Goal: Information Seeking & Learning: Find specific page/section

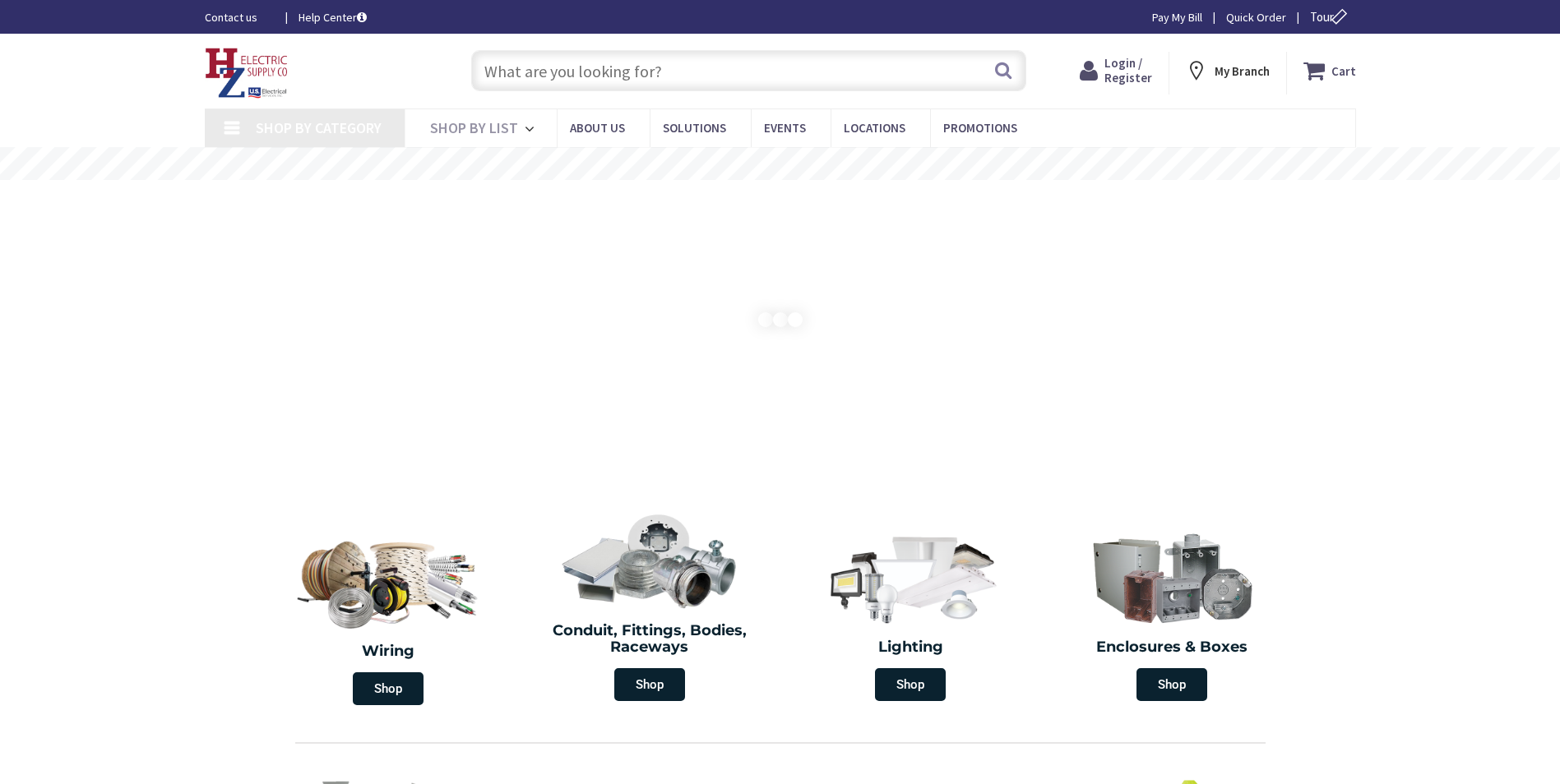
click at [609, 67] on input "text" at bounding box center [749, 70] width 555 height 41
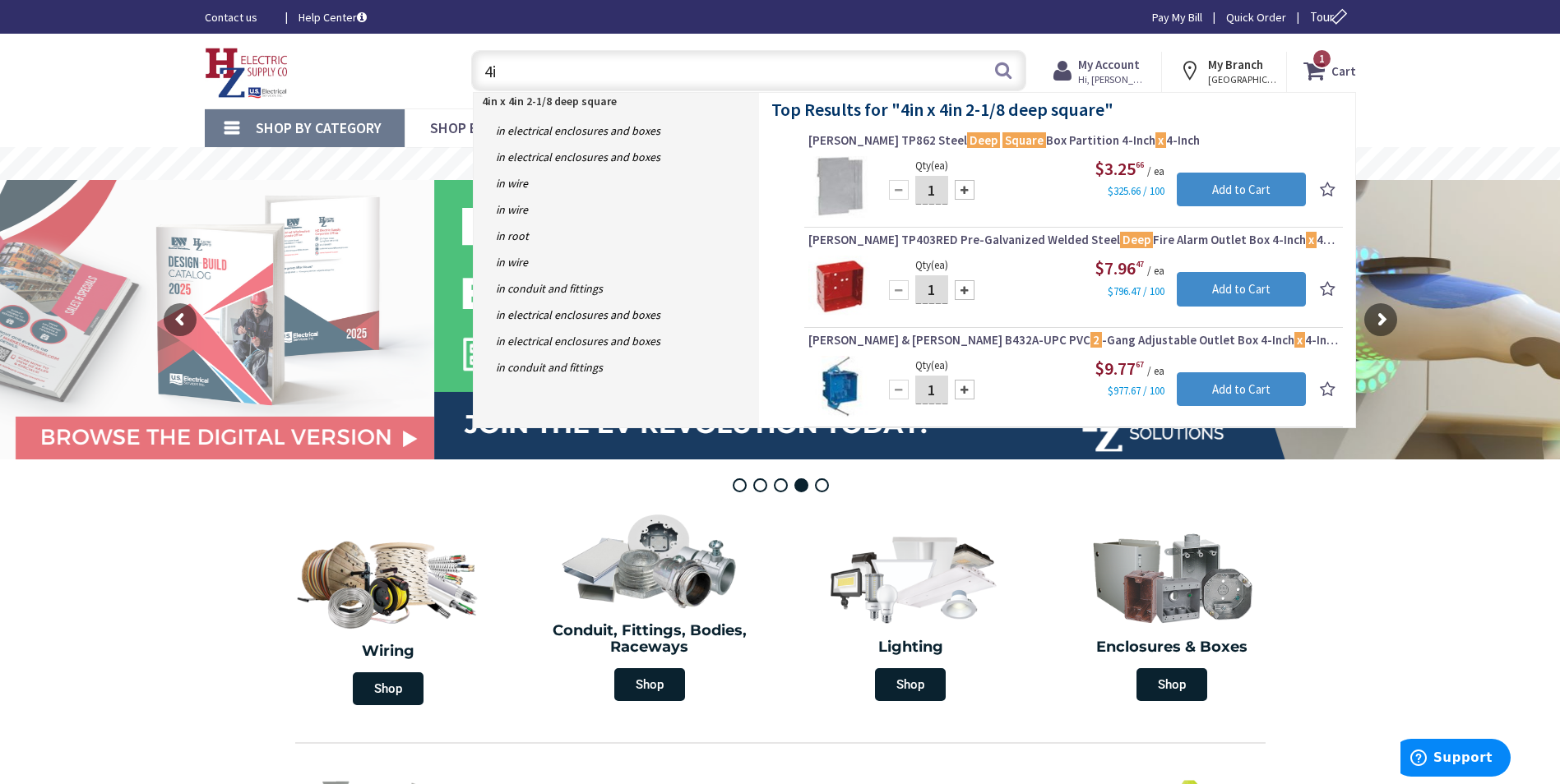
type input "4"
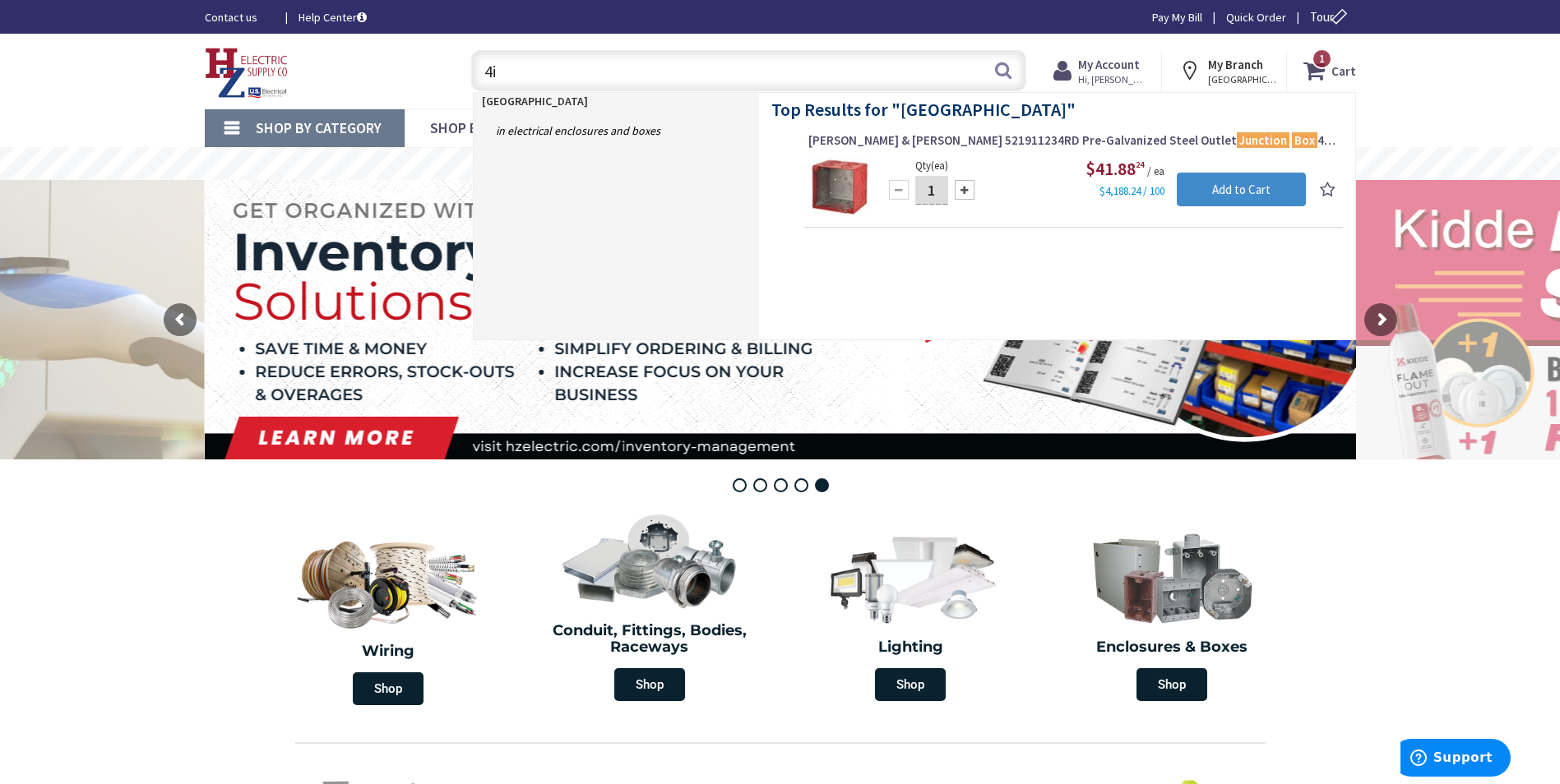
type input "4"
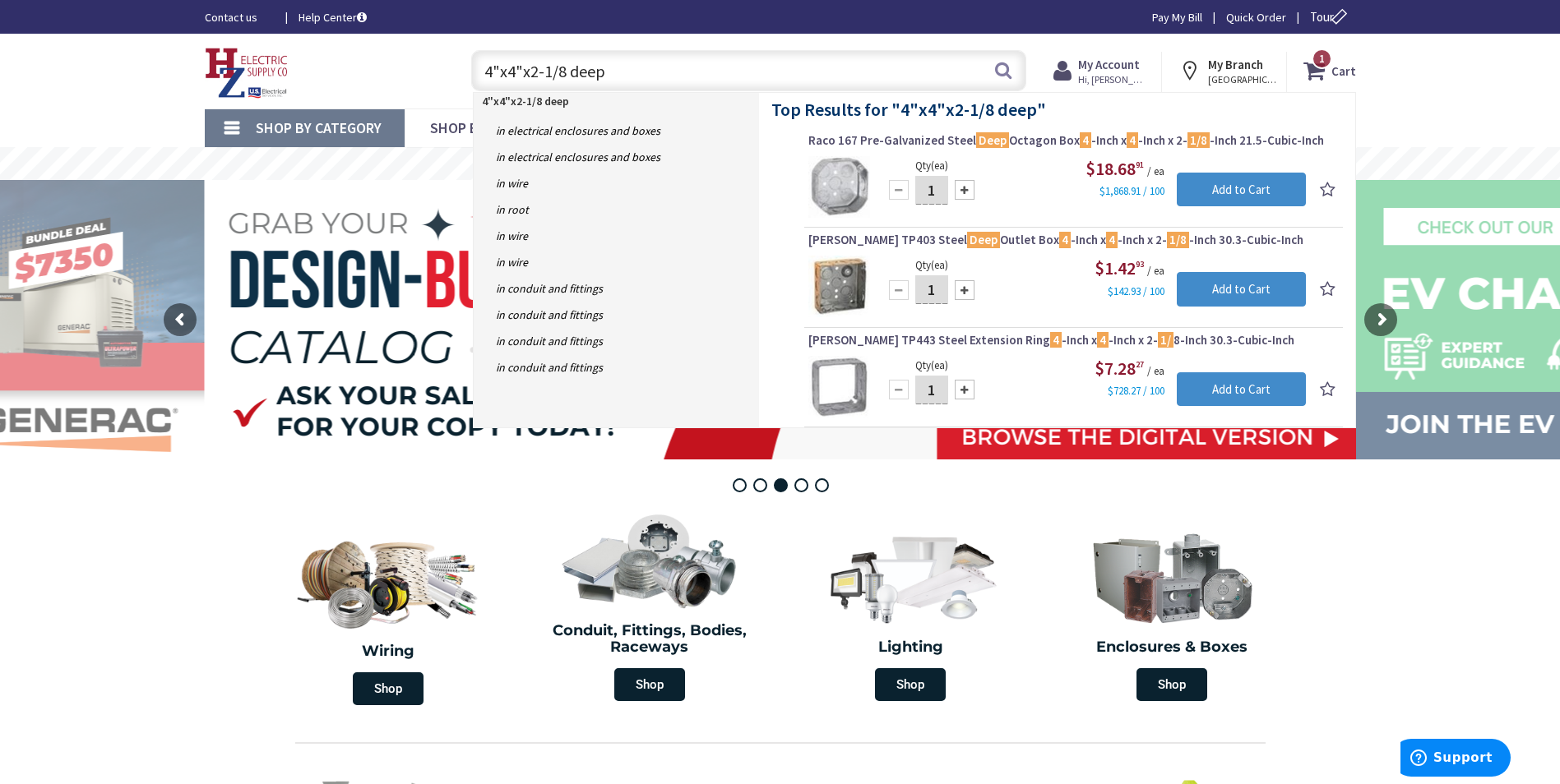
drag, startPoint x: 660, startPoint y: 64, endPoint x: 312, endPoint y: 62, distance: 348.0
click at [312, 62] on div "Toggle Nav 4"x4"x2-1/8 deep 4"x4"x2-1/8 deep Search 1 1 1 items Cart My Cart 1 …" at bounding box center [780, 71] width 1176 height 56
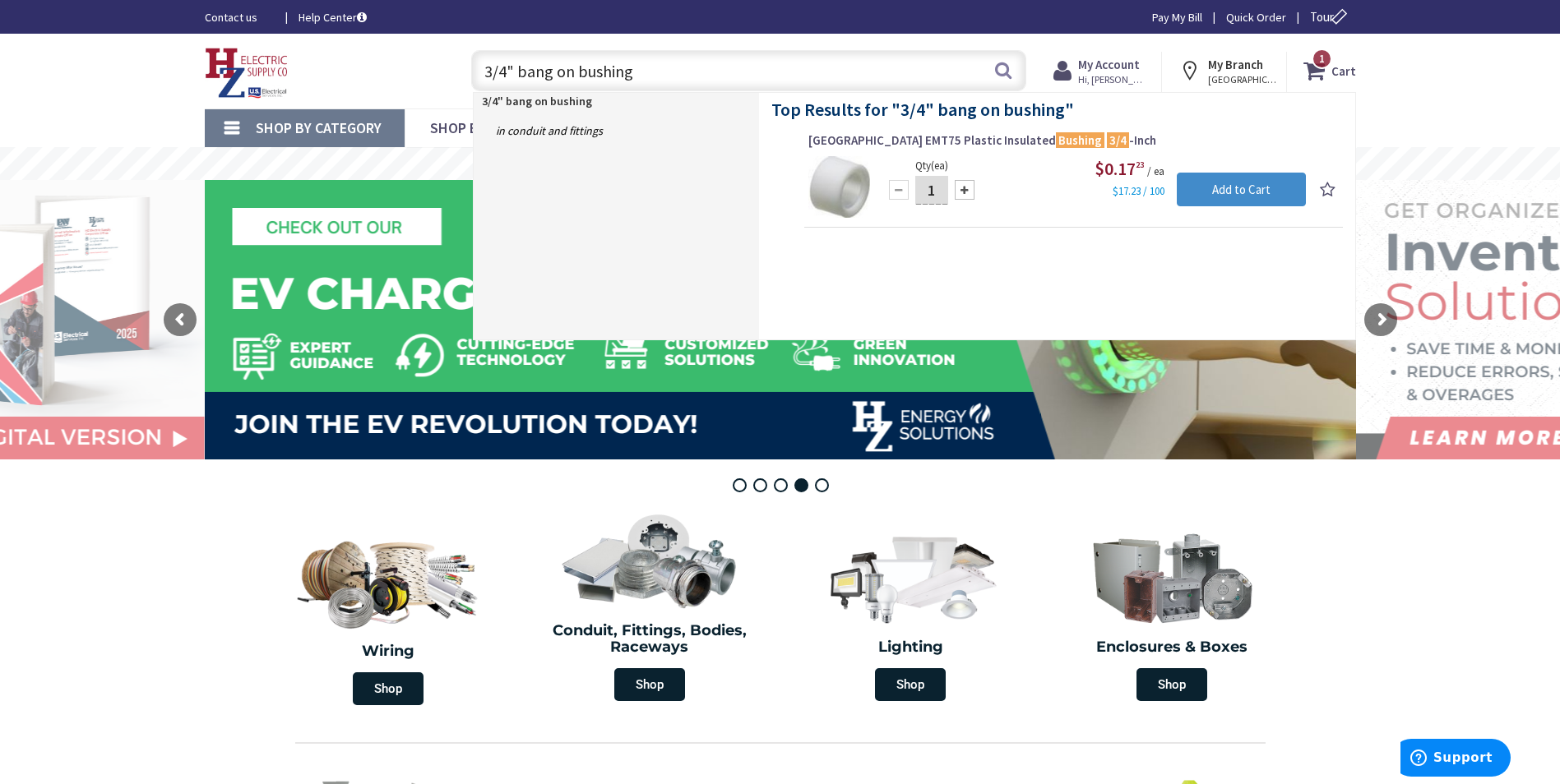
drag, startPoint x: 657, startPoint y: 82, endPoint x: 1028, endPoint y: 84, distance: 371.0
click at [864, 91] on input "3/4" bang on bushing" at bounding box center [749, 70] width 555 height 41
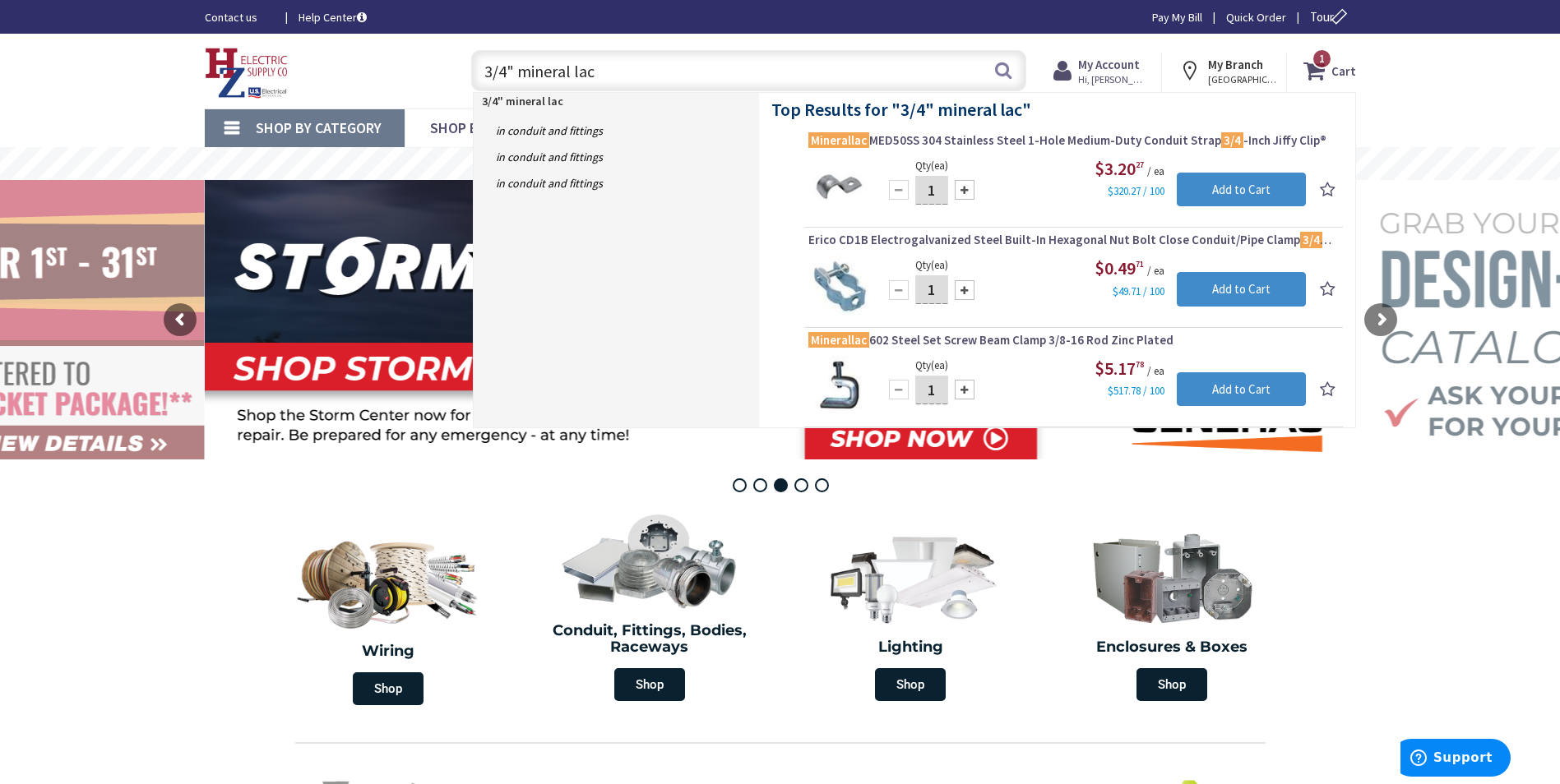
drag, startPoint x: 695, startPoint y: 56, endPoint x: 520, endPoint y: 73, distance: 175.8
click at [520, 73] on input "3/4" mineral lac" at bounding box center [749, 70] width 555 height 41
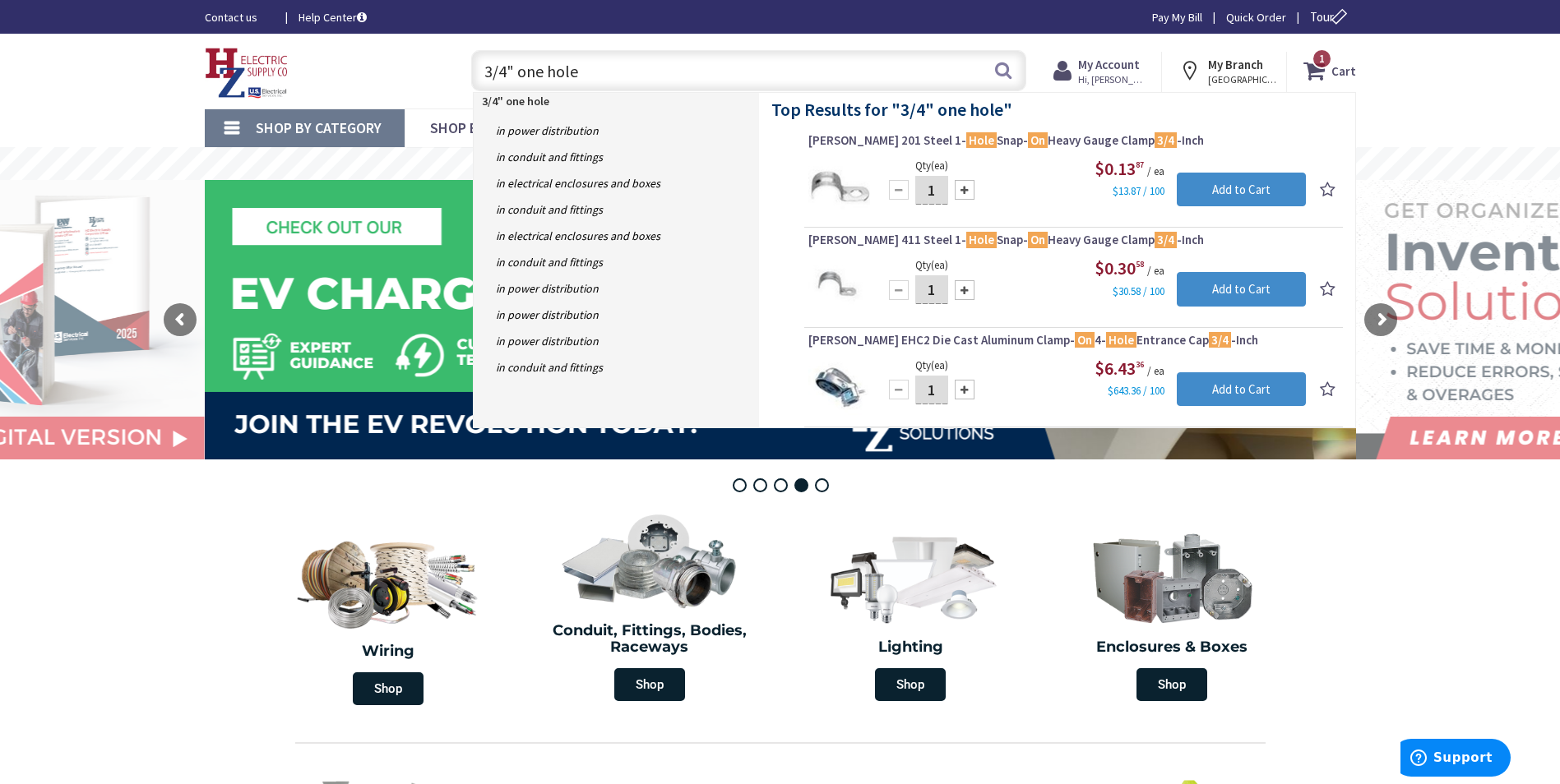
drag, startPoint x: 700, startPoint y: 97, endPoint x: 764, endPoint y: 93, distance: 64.1
click at [763, 100] on header "Skip to Content Toggle Nav 3/4" one hole 3/4" one hole Search 1 1 1 items Cart …" at bounding box center [780, 71] width 1560 height 75
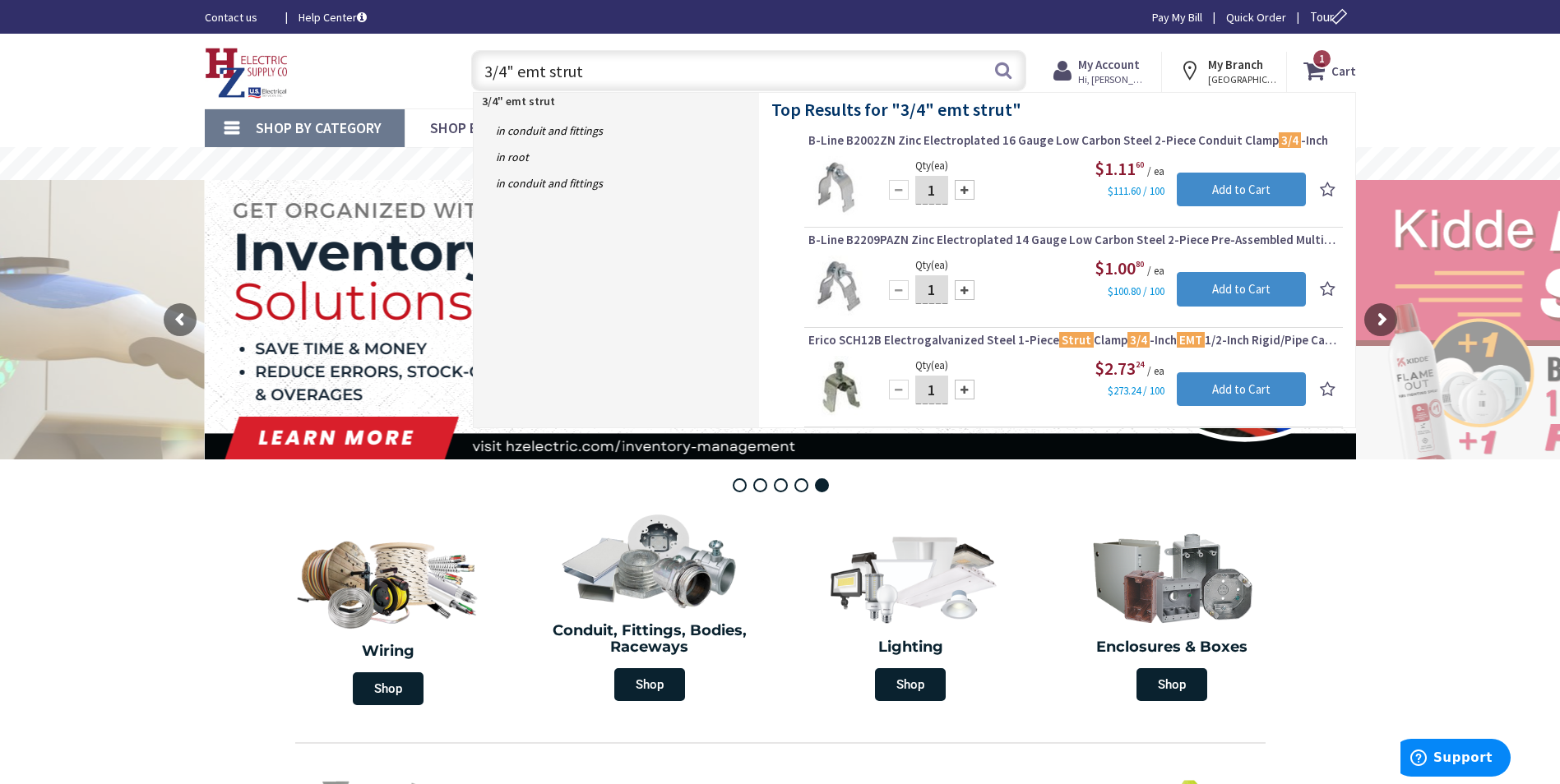
drag, startPoint x: 527, startPoint y: 74, endPoint x: 979, endPoint y: 80, distance: 452.0
click at [932, 92] on input "3/4" emt strut" at bounding box center [749, 70] width 555 height 41
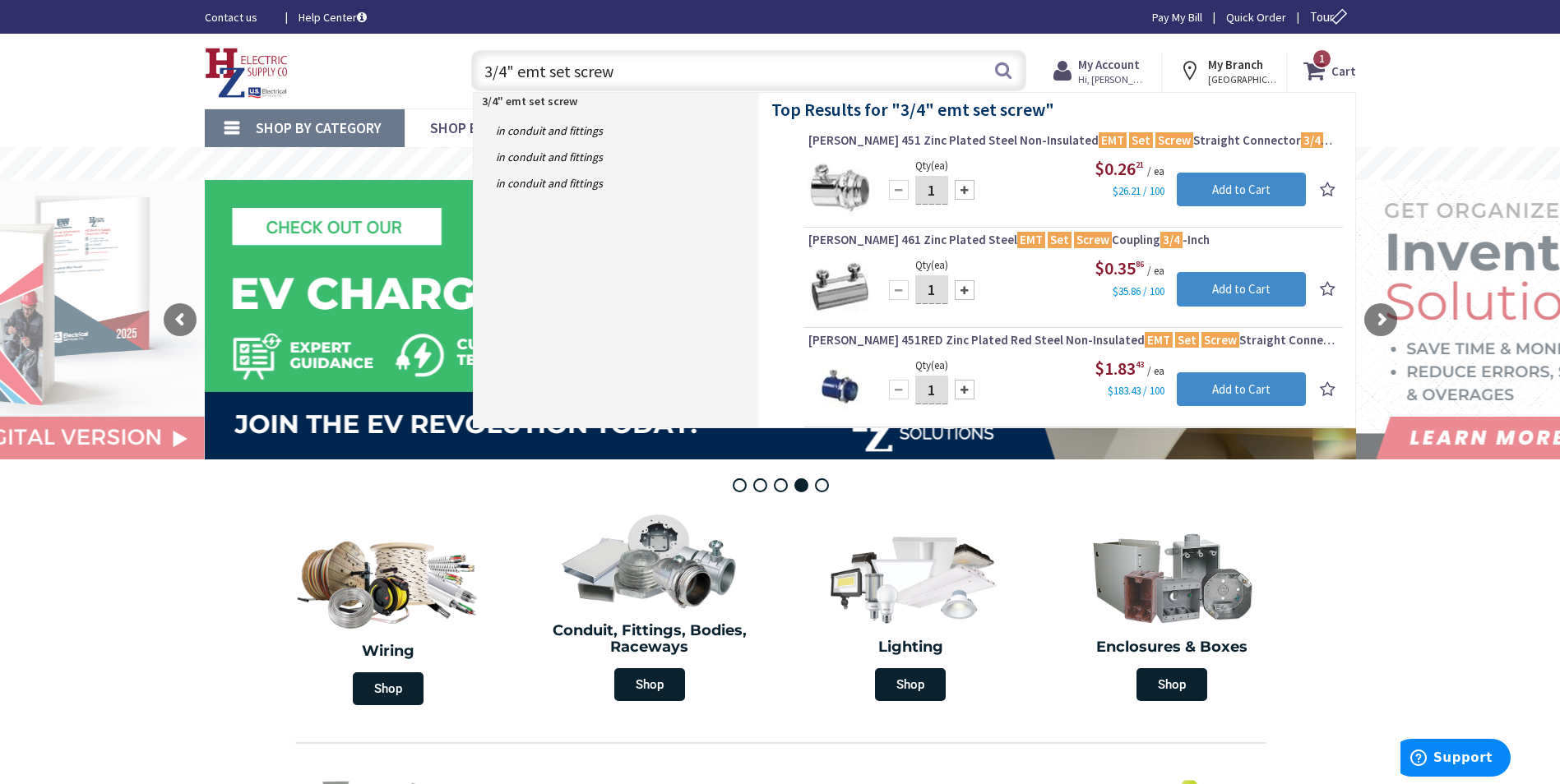
drag, startPoint x: 552, startPoint y: 72, endPoint x: 1008, endPoint y: 126, distance: 459.2
click at [942, 108] on header "Skip to Content Toggle Nav 3/4" emt set screw 3/4" emt set screw Search 1 1 1 i…" at bounding box center [780, 71] width 1560 height 75
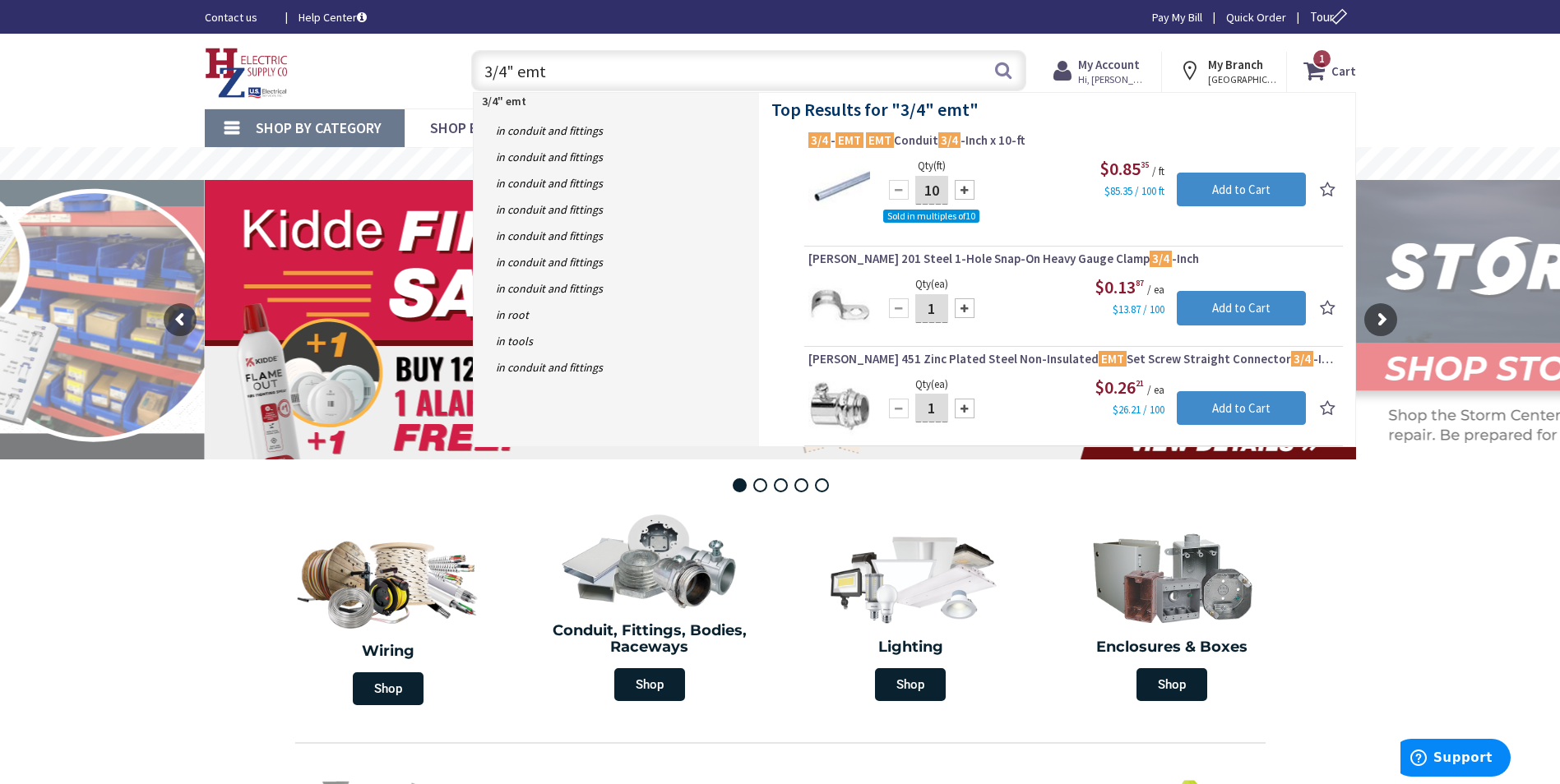
drag, startPoint x: 585, startPoint y: 65, endPoint x: 464, endPoint y: 69, distance: 121.1
click at [464, 69] on div "3/4" emt 3/4" emt Search" at bounding box center [744, 70] width 563 height 53
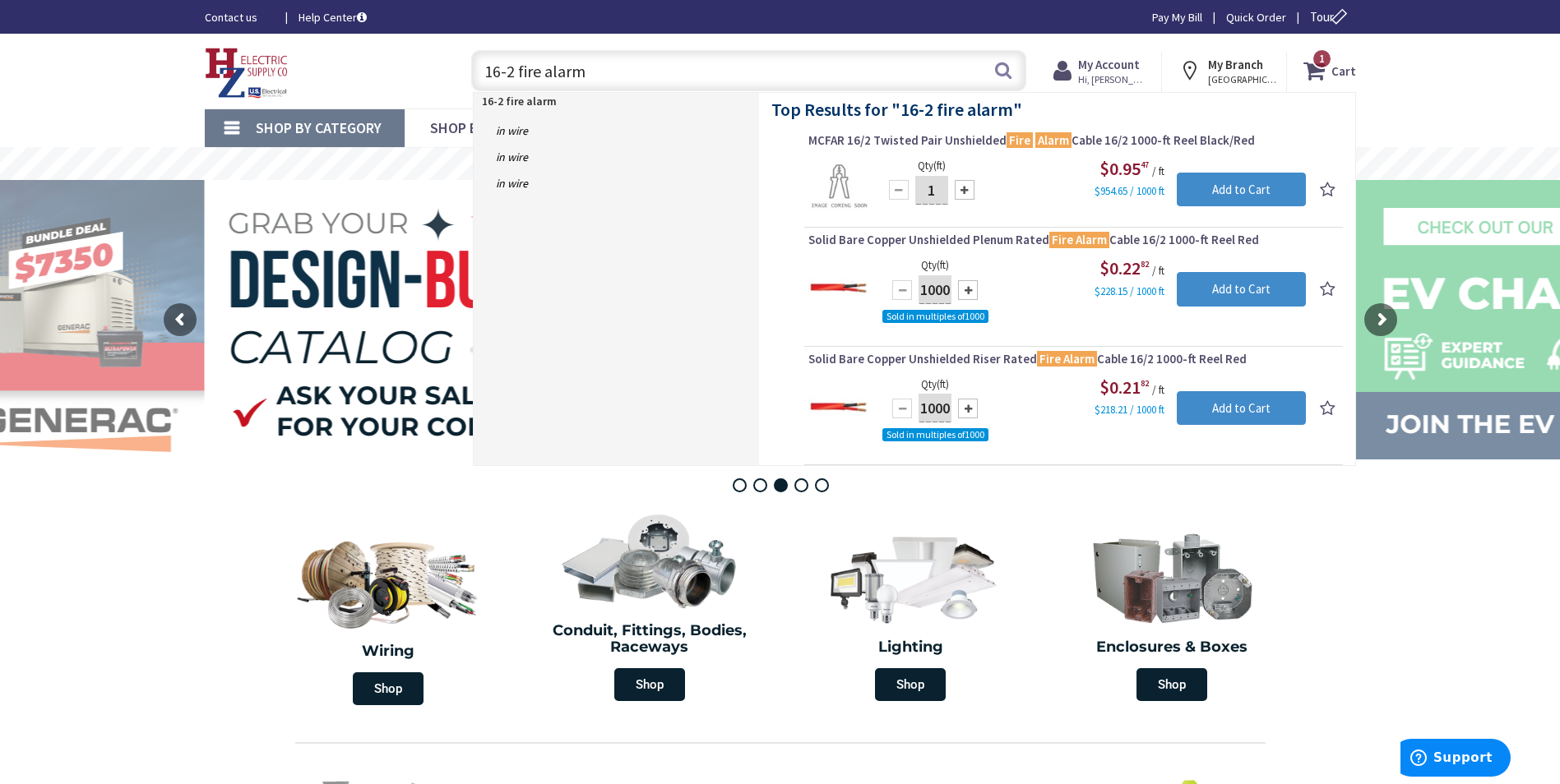
drag, startPoint x: 625, startPoint y: 72, endPoint x: 386, endPoint y: 77, distance: 239.1
click at [389, 77] on div "Toggle Nav 16-2 fire alarm 16-2 fire alarm Search 1 1 1 items Cart My Cart 1 Cl…" at bounding box center [780, 71] width 1176 height 56
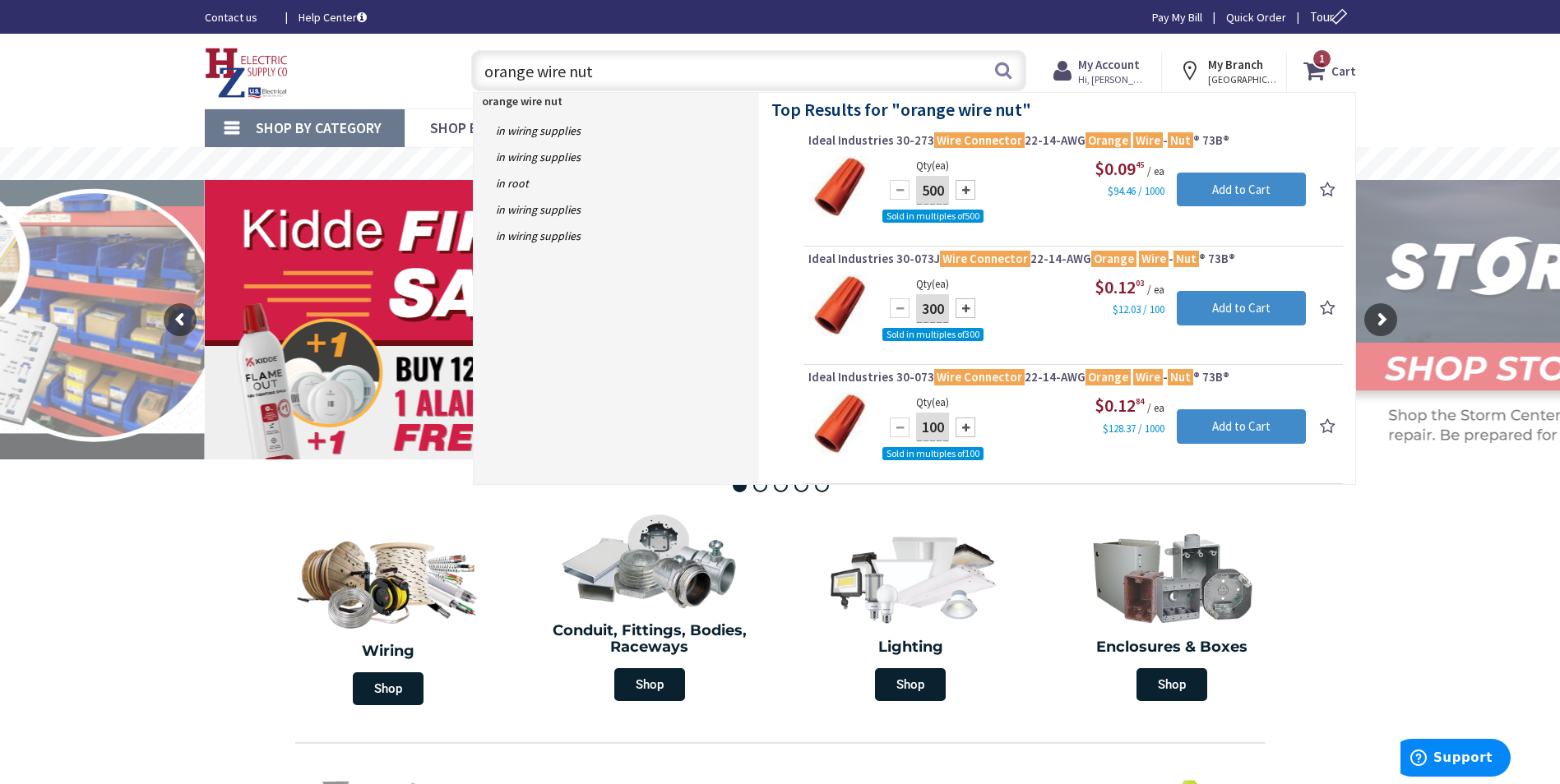
type input "orange wire nut"
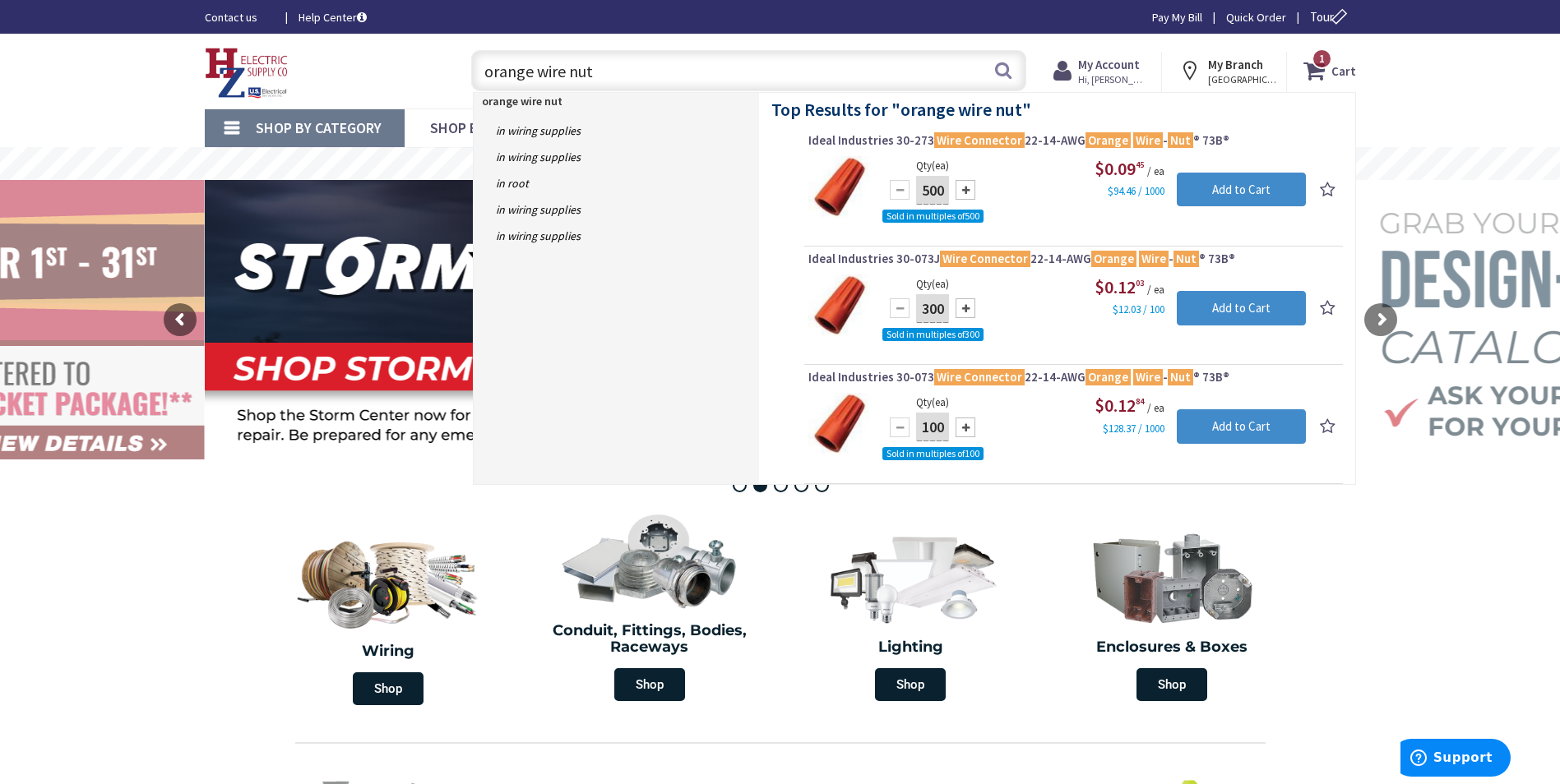
drag, startPoint x: 545, startPoint y: 90, endPoint x: 388, endPoint y: 88, distance: 157.0
click at [391, 89] on div "Toggle Nav orange wire nut orange wire nut Search 1 1 1 items Cart My Cart 1 Cl…" at bounding box center [780, 71] width 1176 height 56
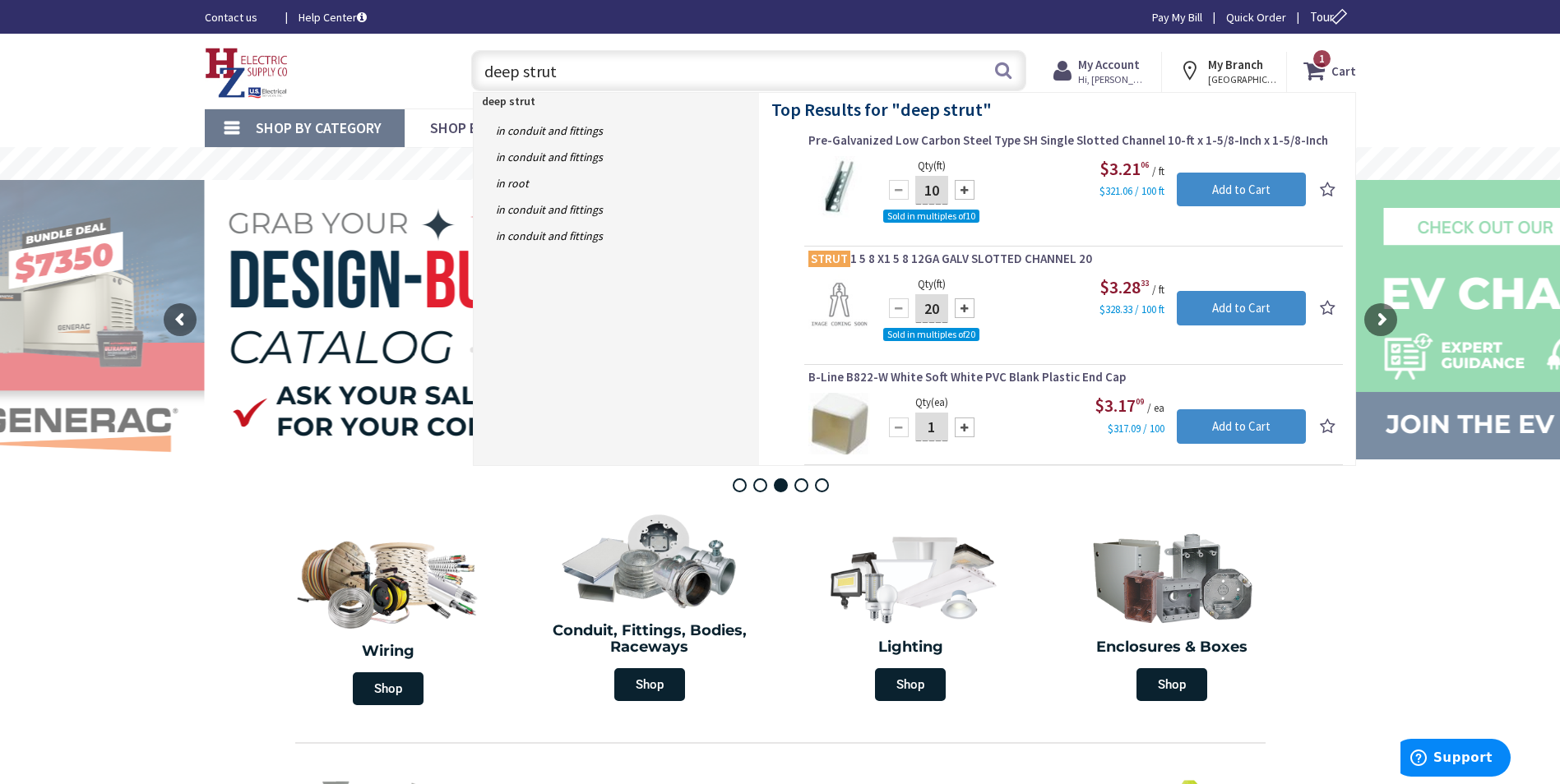
drag, startPoint x: 595, startPoint y: 67, endPoint x: 432, endPoint y: 66, distance: 163.0
click at [445, 69] on div "Toggle Nav deep strut deep strut Search 1 1 1 items Cart My Cart 1 Close" at bounding box center [780, 71] width 1176 height 56
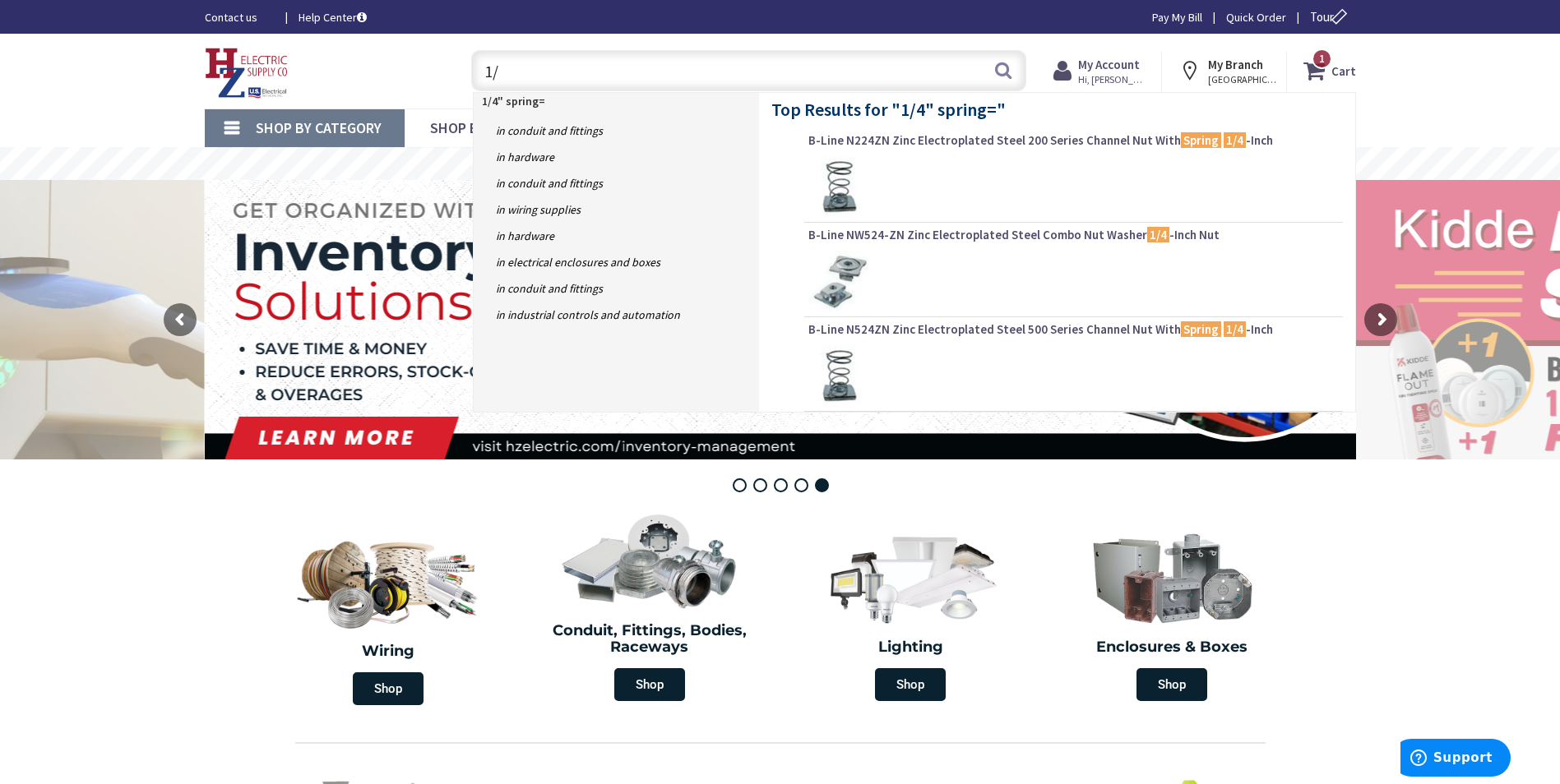
type input "1"
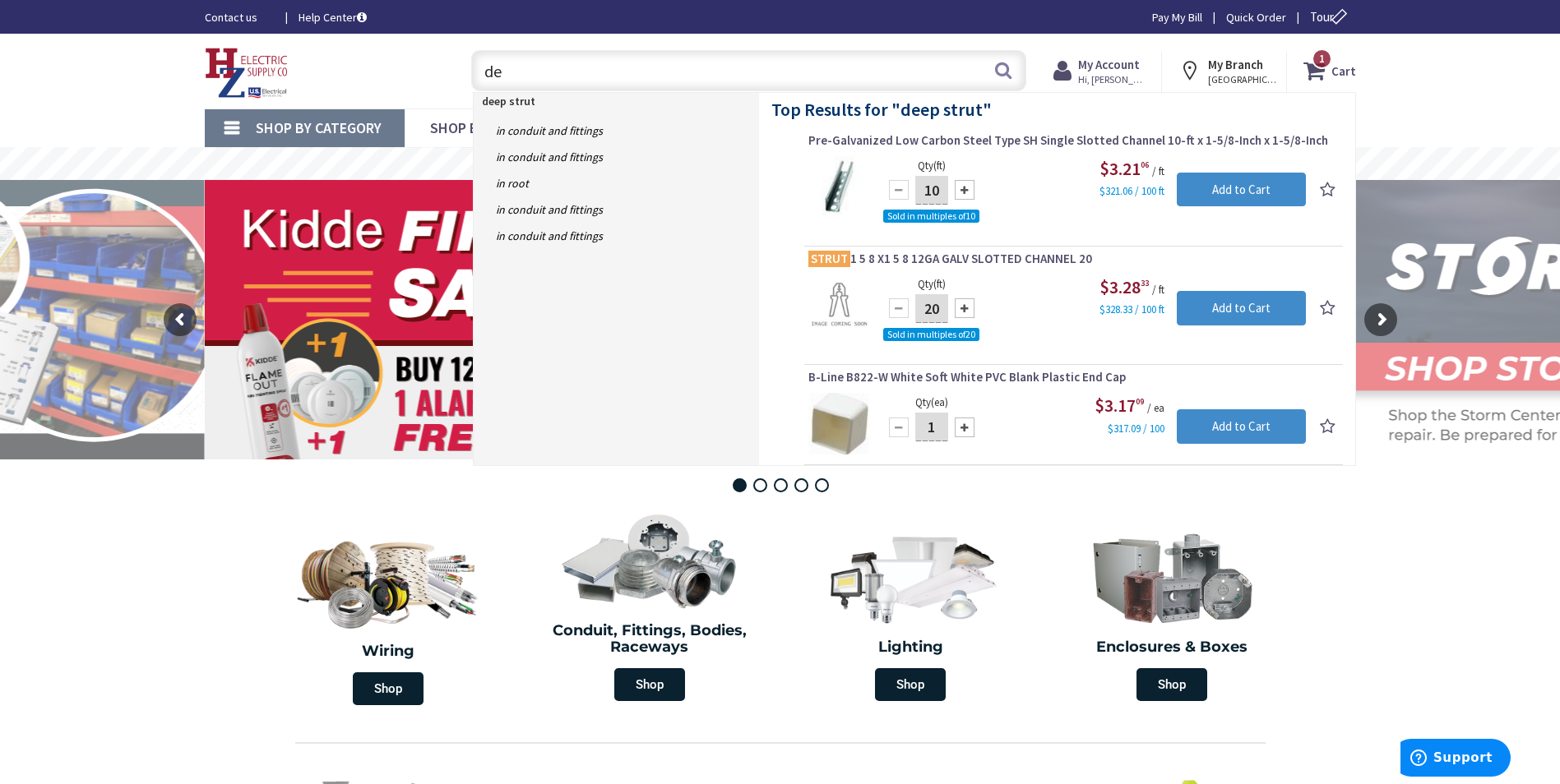
type input "d"
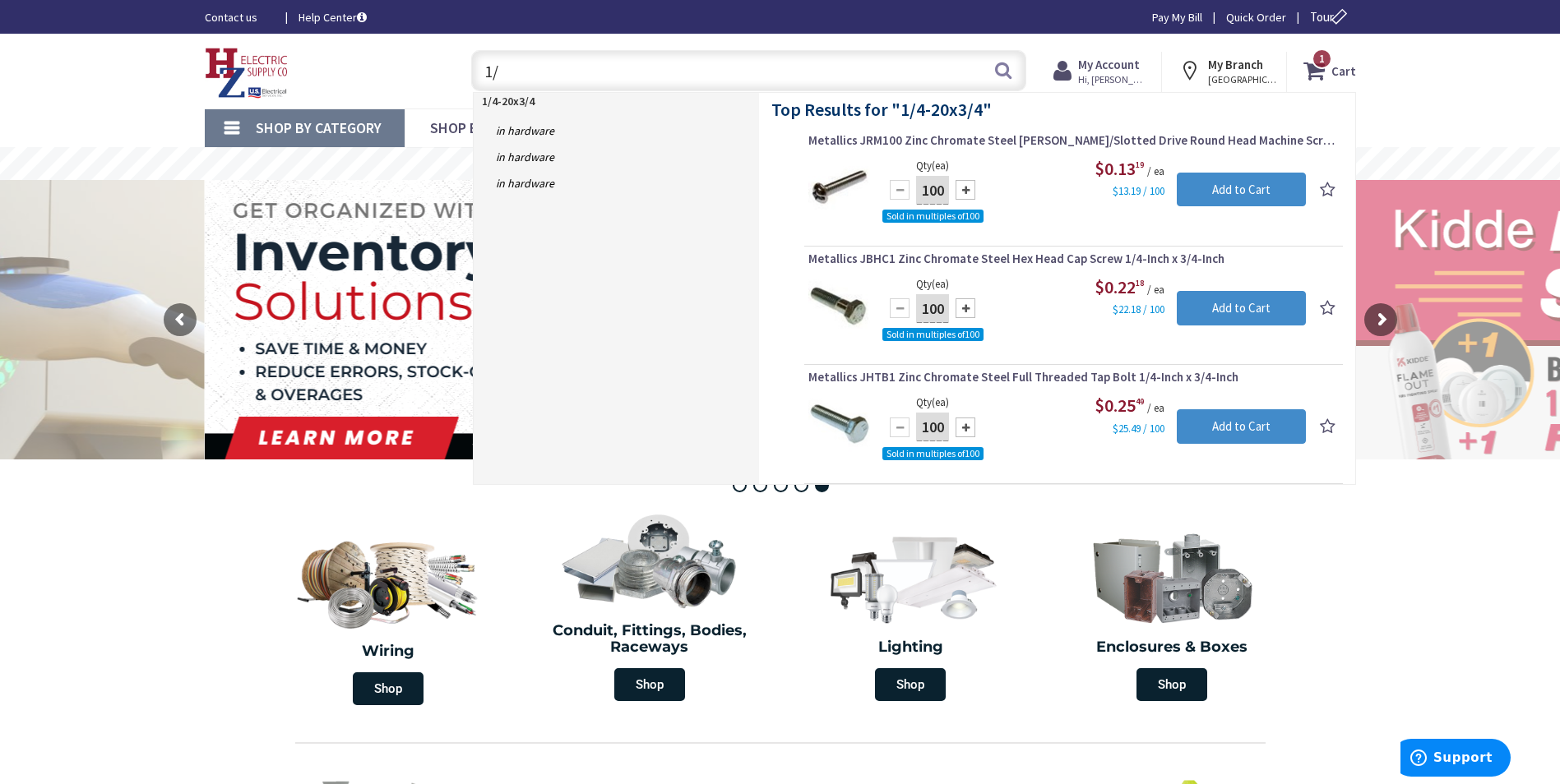
type input "1"
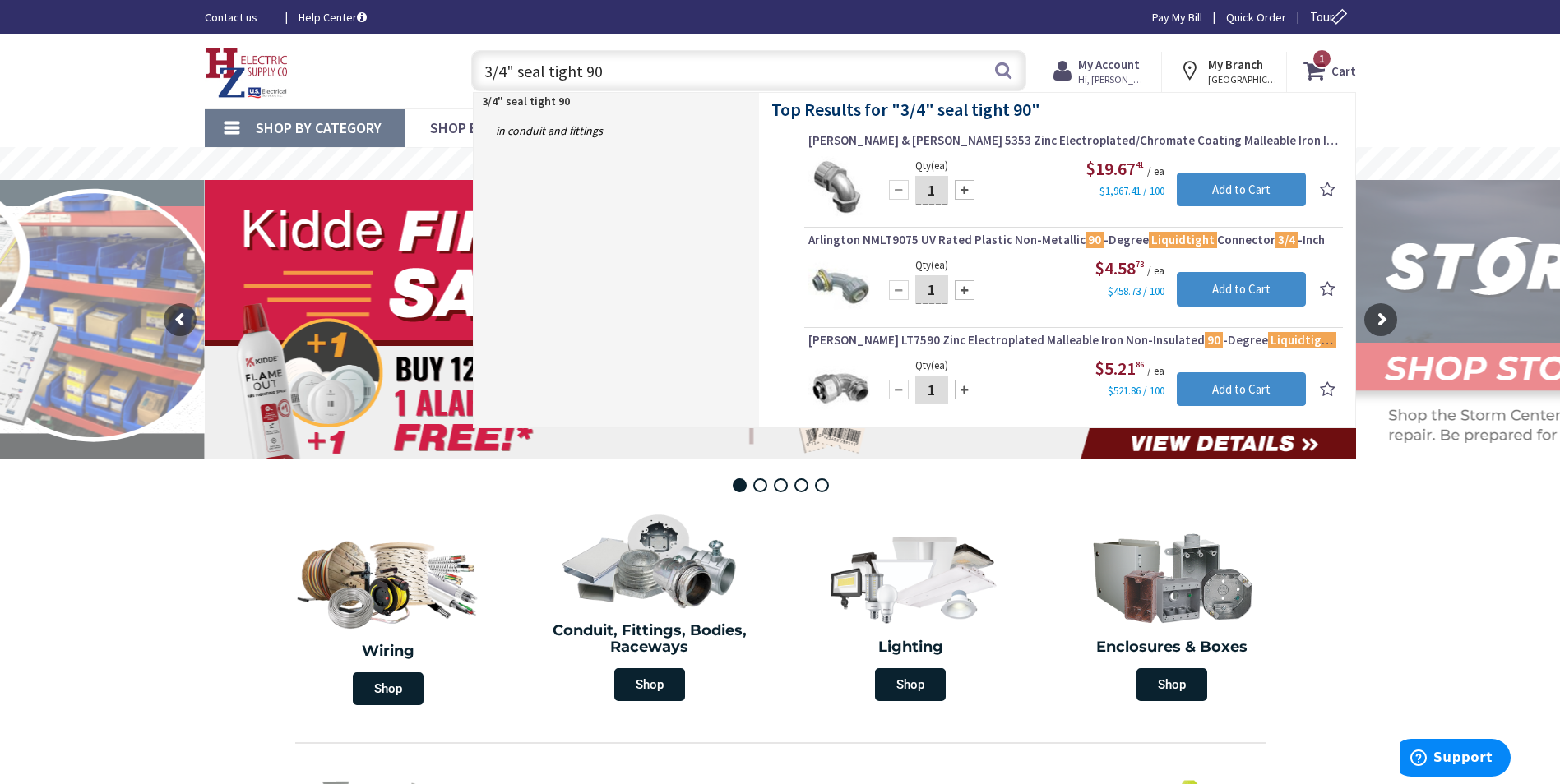
drag, startPoint x: 467, startPoint y: 77, endPoint x: 431, endPoint y: 69, distance: 36.9
click at [426, 67] on div "Toggle Nav 3/4" seal tight 90 3/4" seal tight 90 Search 1 1 1 items Cart My Car…" at bounding box center [780, 71] width 1176 height 56
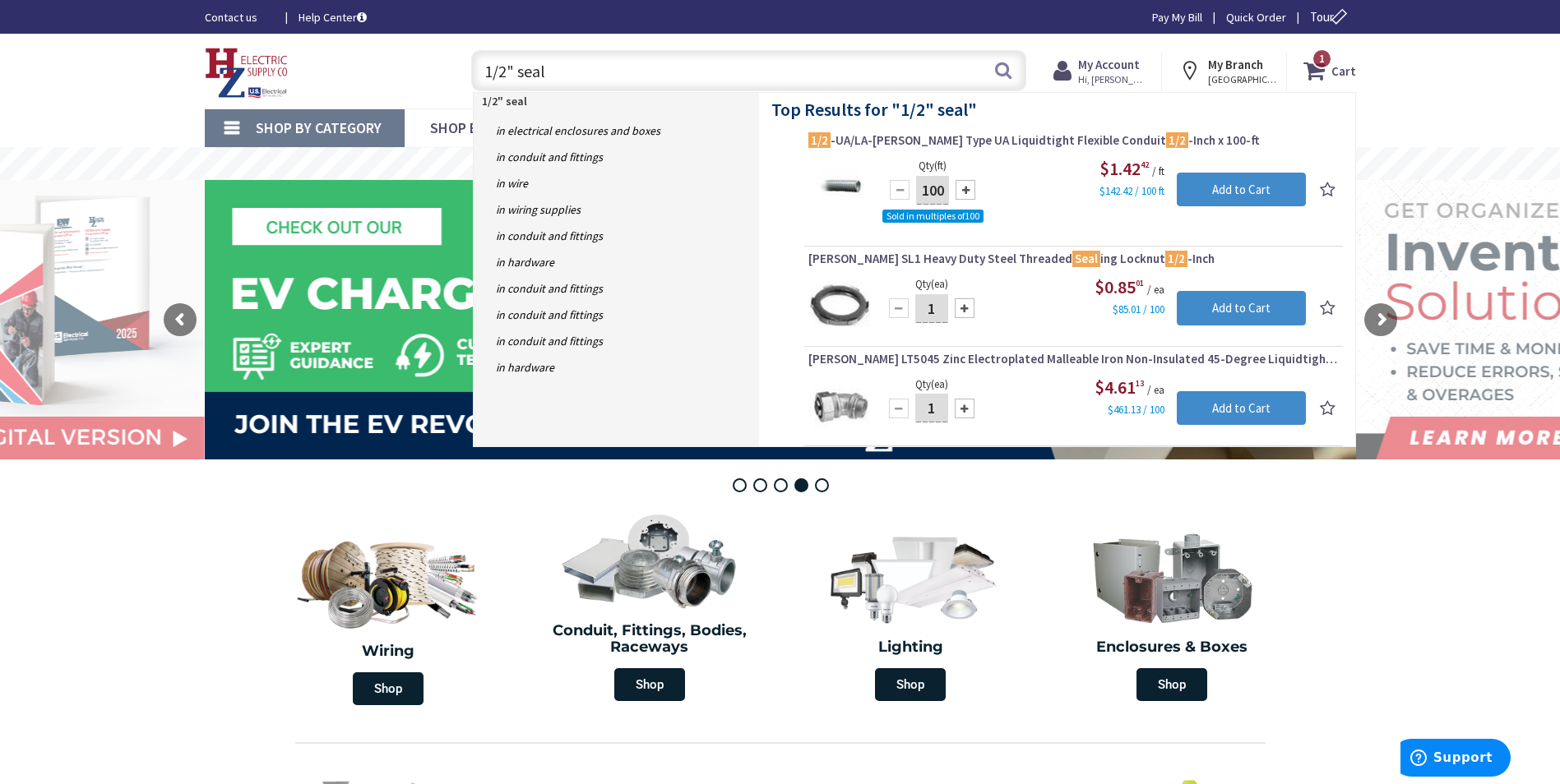
drag, startPoint x: 515, startPoint y: 76, endPoint x: 586, endPoint y: 76, distance: 71.0
click at [585, 75] on input "1/2" seal" at bounding box center [749, 70] width 555 height 41
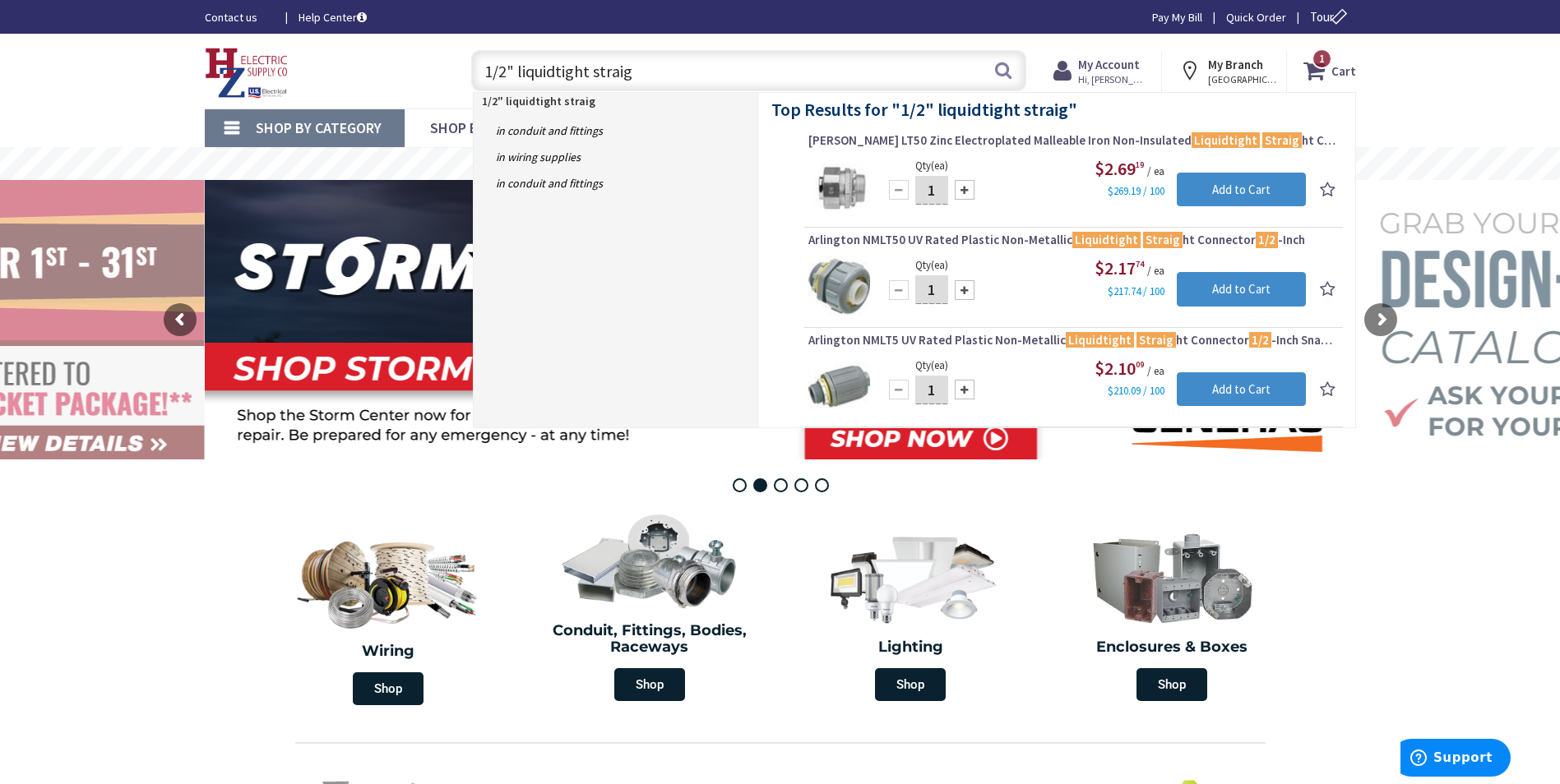
type input "1/2" liquidtight straig"
drag, startPoint x: 647, startPoint y: 75, endPoint x: 452, endPoint y: 70, distance: 195.1
click at [452, 70] on div "1/2" liquidtight straig 1/2" liquidtight straig Search 1" at bounding box center [745, 70] width 589 height 53
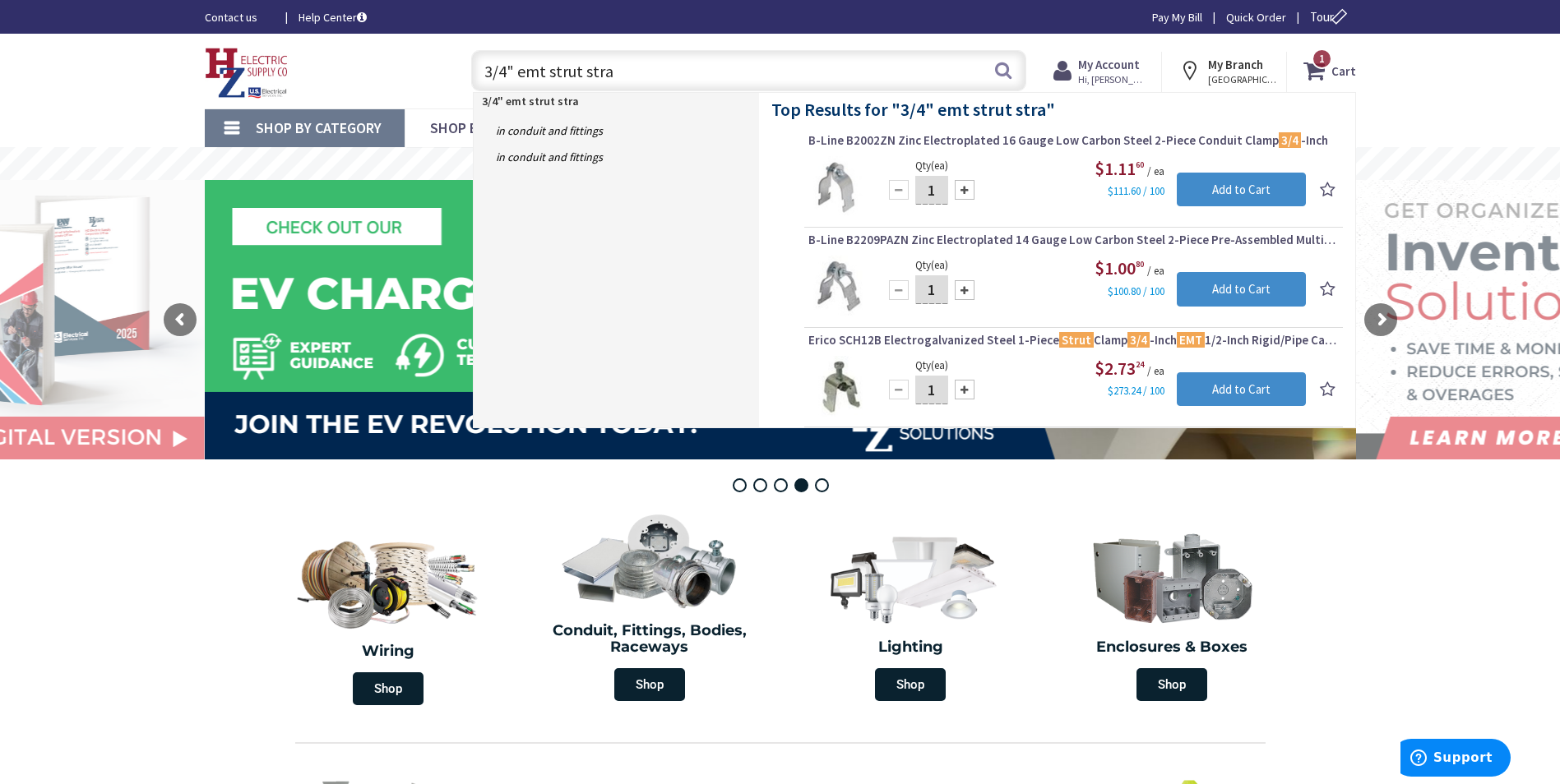
click at [510, 74] on input "3/4" emt strut stra" at bounding box center [749, 70] width 555 height 41
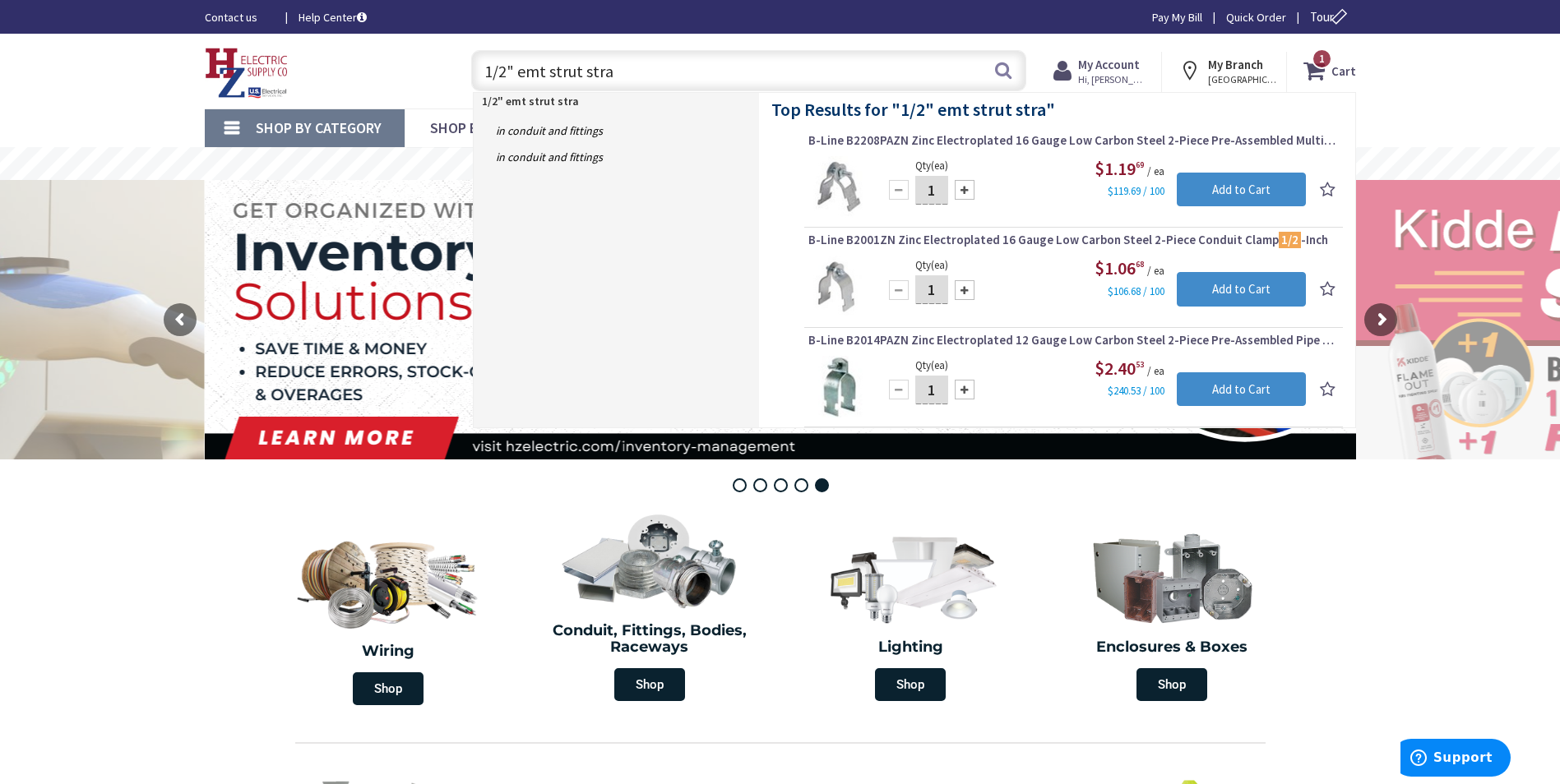
drag, startPoint x: 549, startPoint y: 71, endPoint x: 869, endPoint y: 96, distance: 321.0
click at [864, 95] on header "Skip to Content Toggle Nav 1/2" emt strut stra 1/2" emt strut stra Search 1 1 1…" at bounding box center [780, 71] width 1560 height 75
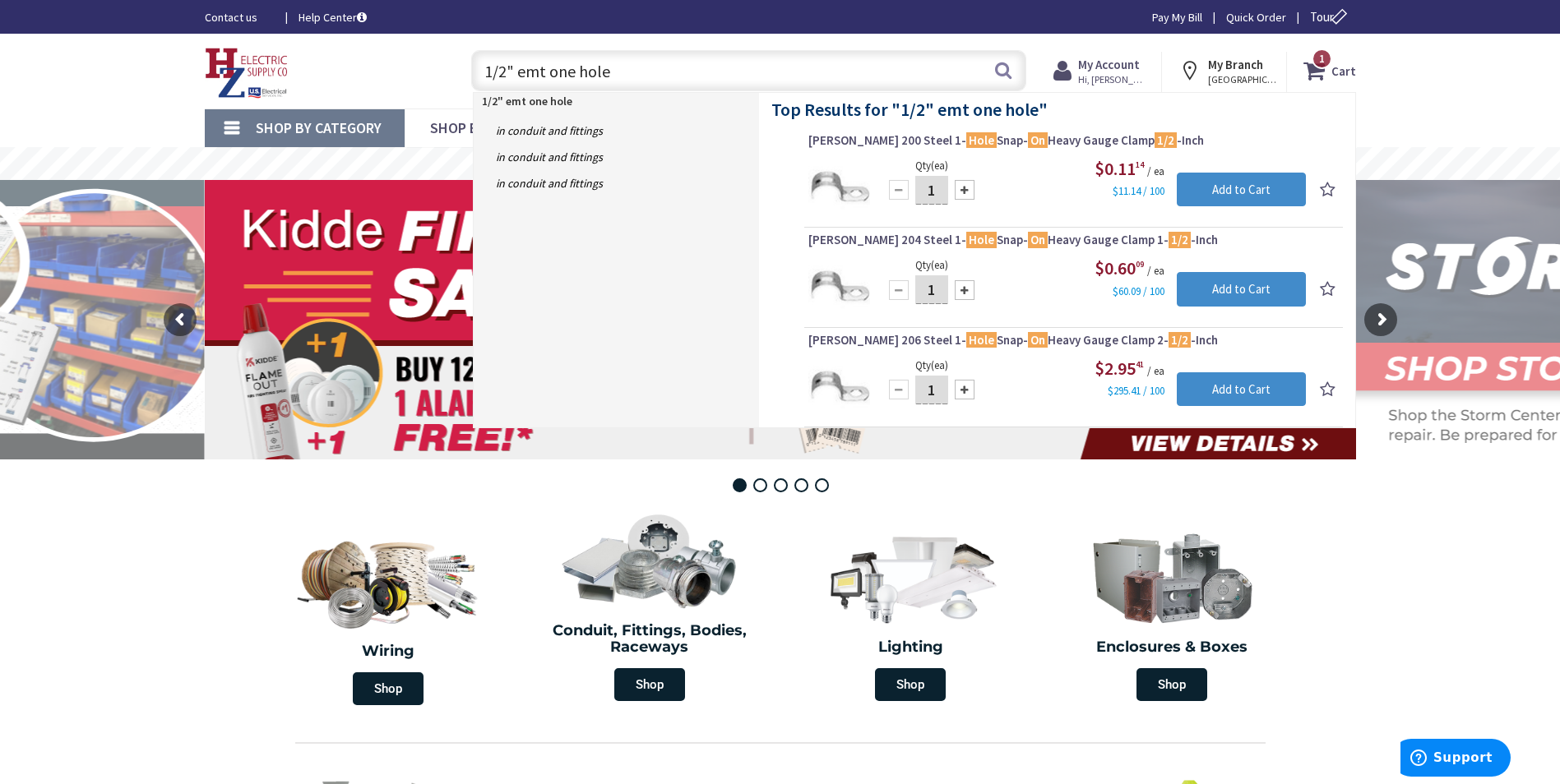
click at [737, 73] on input "1/2" emt one hole" at bounding box center [749, 70] width 555 height 41
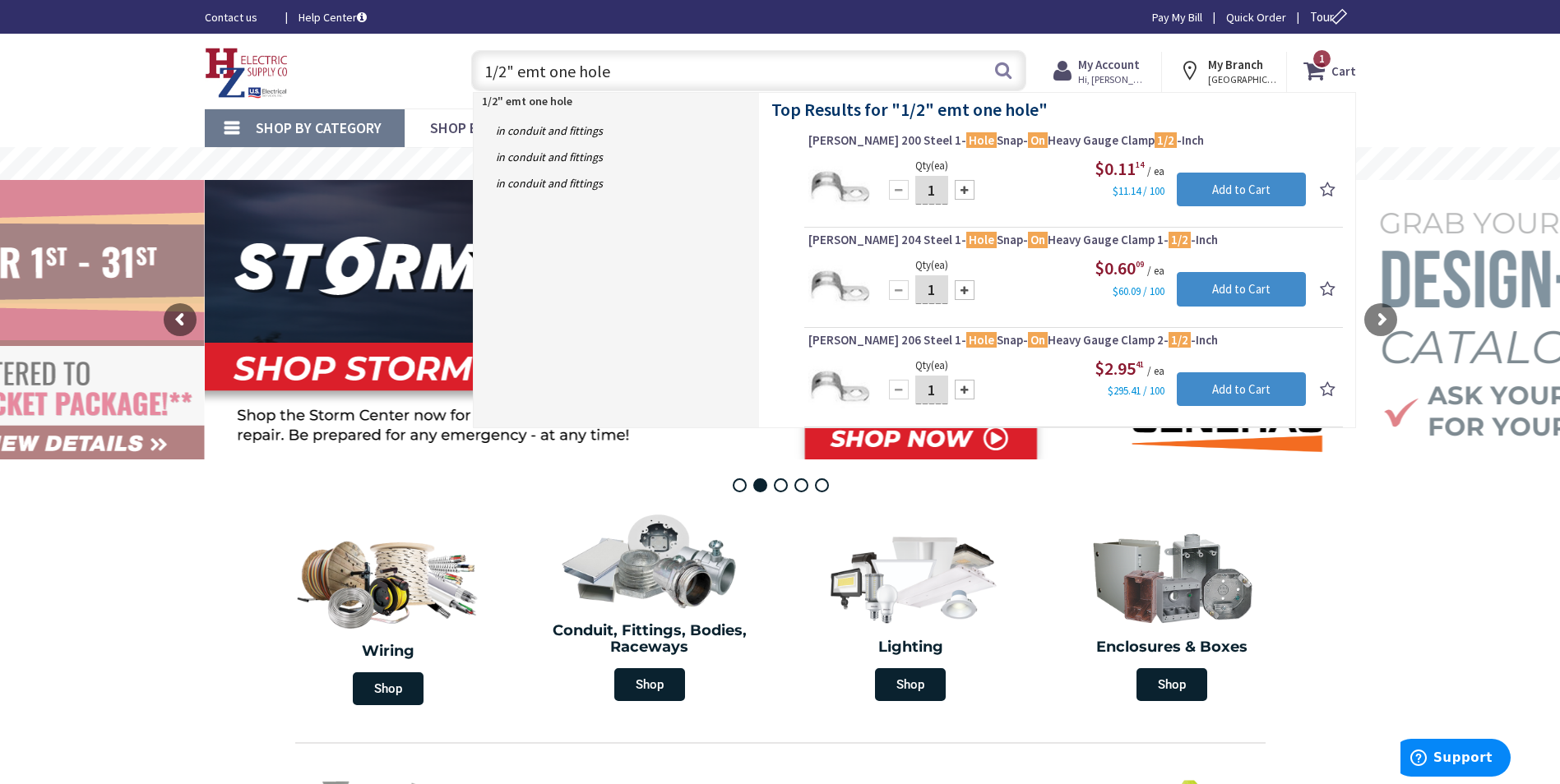
drag, startPoint x: 645, startPoint y: 67, endPoint x: 295, endPoint y: 77, distance: 350.1
click at [295, 77] on div "Toggle Nav 1/2" emt one hole 1/2" emt one hole Search 1 1 1 items Cart My Cart …" at bounding box center [780, 71] width 1176 height 56
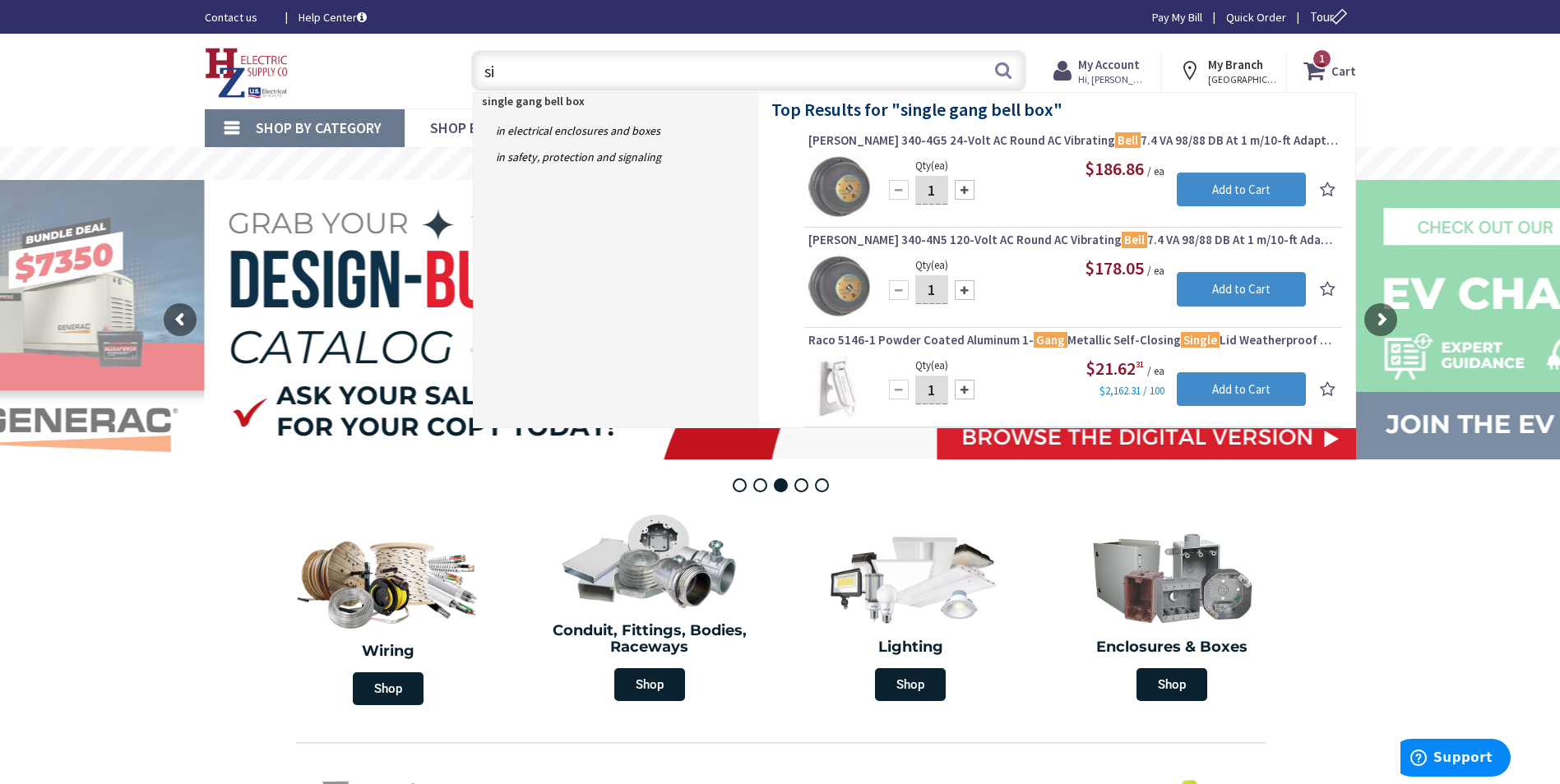
type input "s"
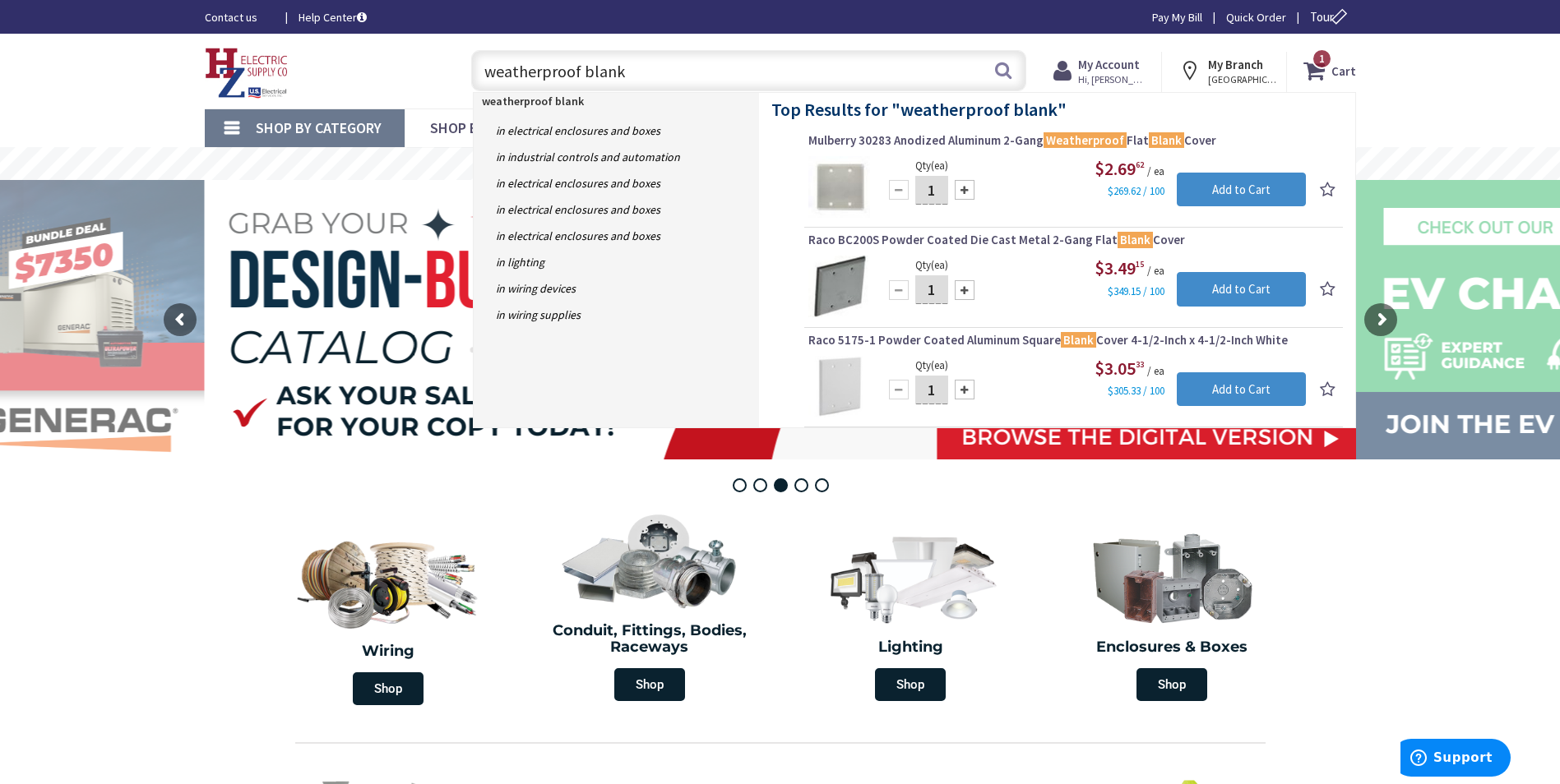
drag, startPoint x: 449, startPoint y: 85, endPoint x: 361, endPoint y: 86, distance: 88.0
click at [361, 86] on div "Toggle Nav weatherproof blank weatherproof blank Search 1 1 1 items Cart My Car…" at bounding box center [780, 71] width 1176 height 56
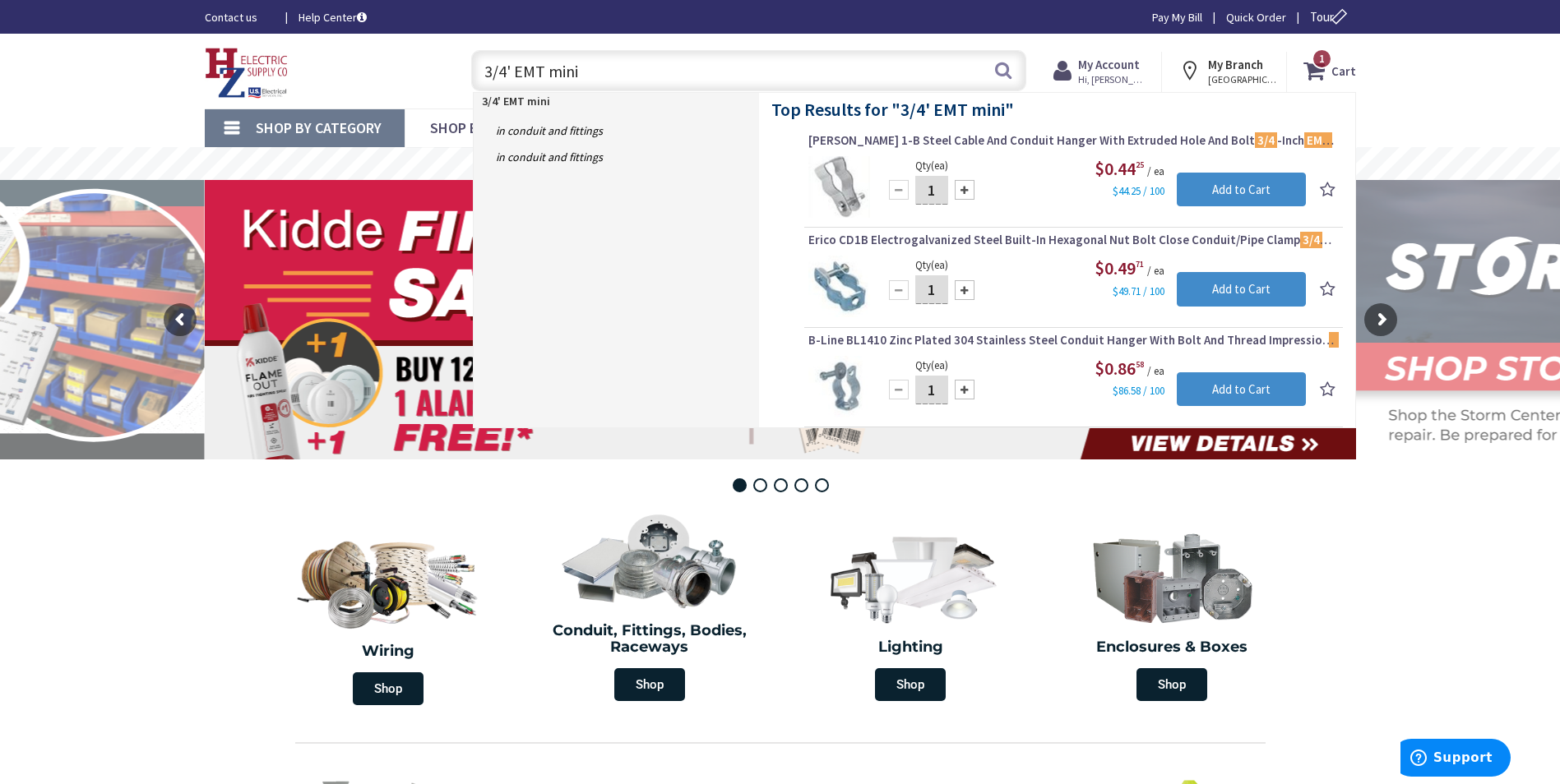
drag, startPoint x: 652, startPoint y: 82, endPoint x: 312, endPoint y: 55, distance: 341.1
click at [305, 56] on div "Toggle Nav 3/4' EMT mini 3/4' EMT mini Search 1 1 1 items Cart My Cart 1 Close" at bounding box center [780, 71] width 1176 height 56
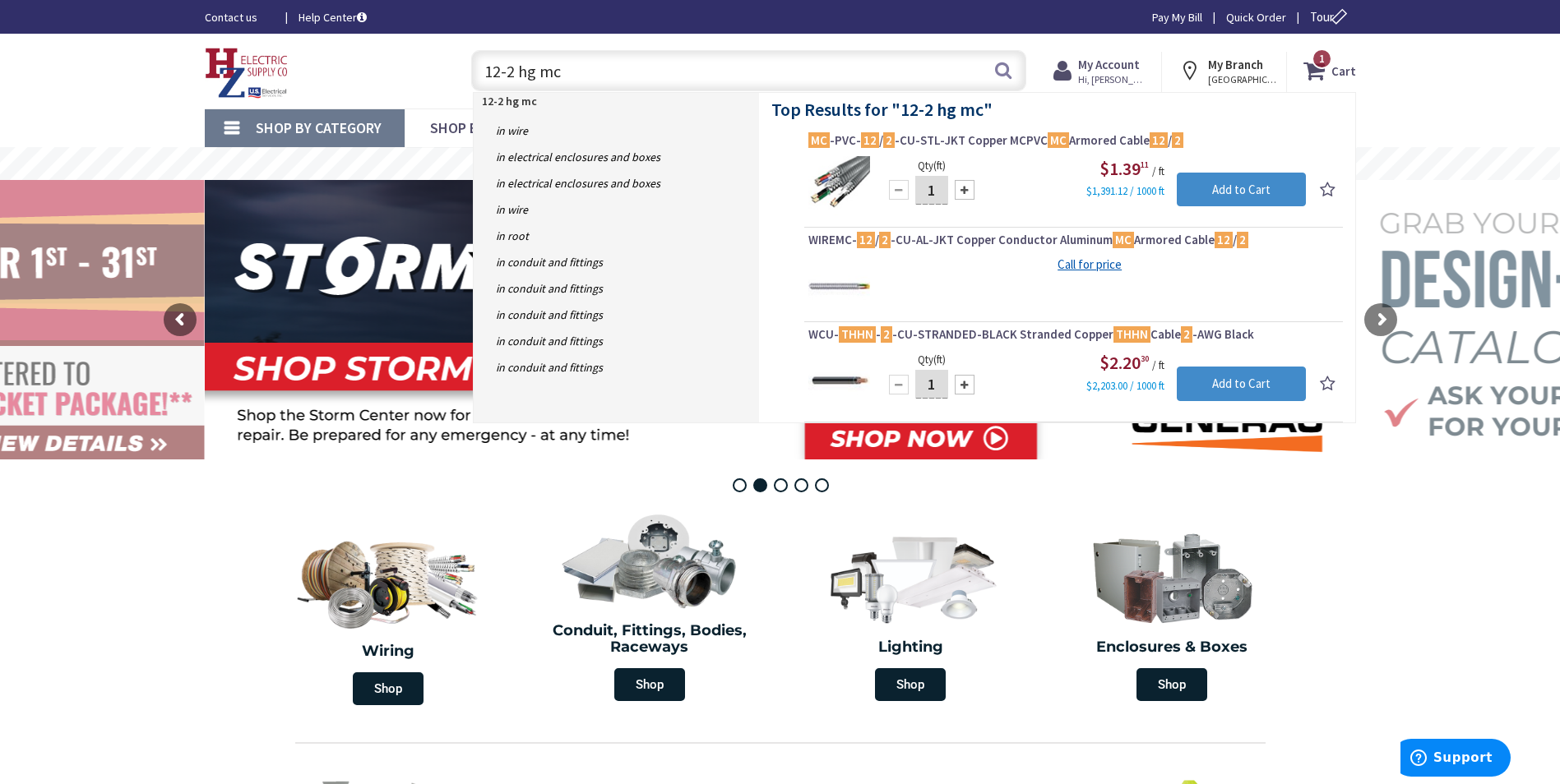
click at [528, 72] on input "12-2 hg mc" at bounding box center [749, 70] width 555 height 41
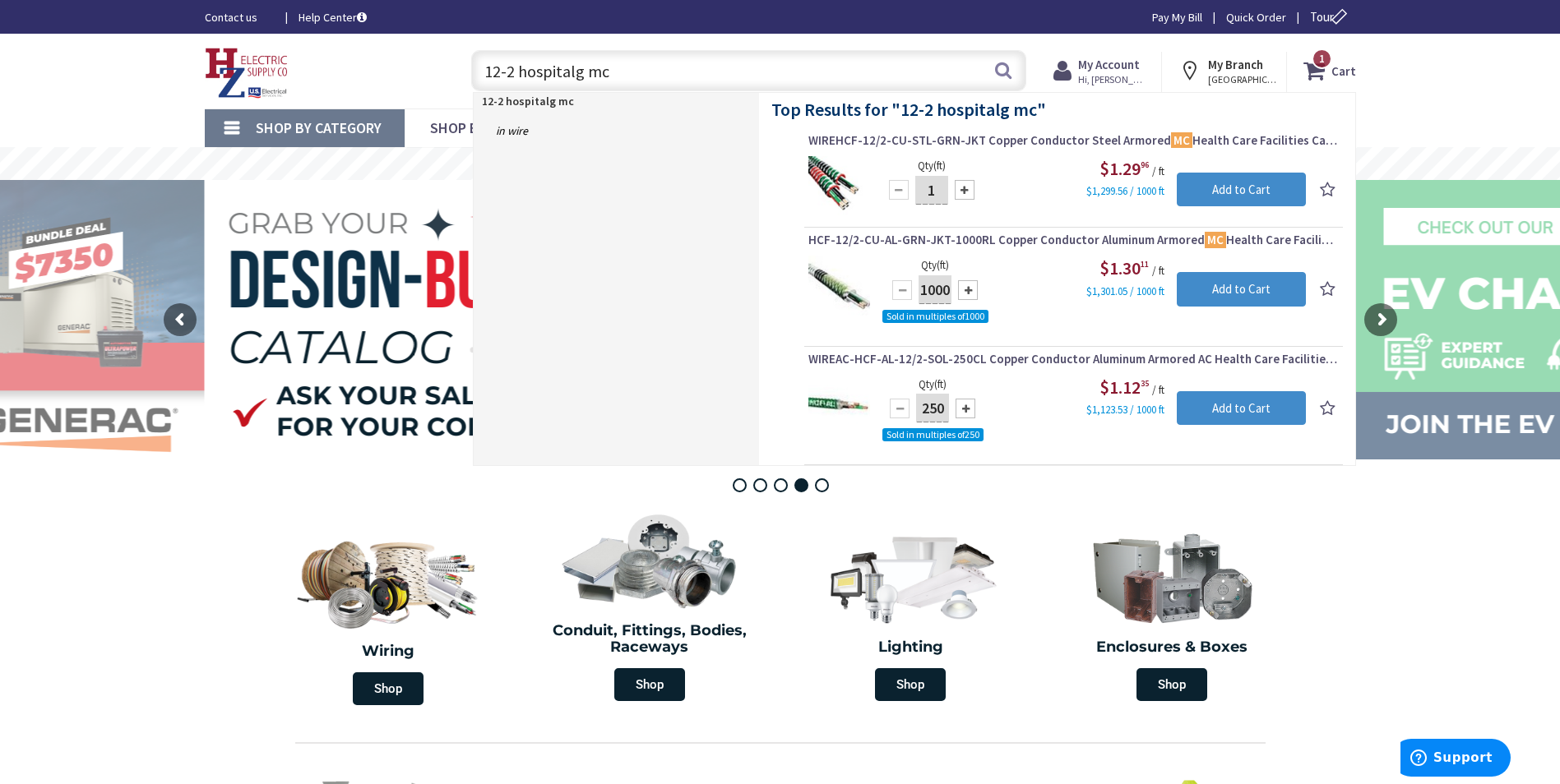
drag, startPoint x: 425, startPoint y: 86, endPoint x: 371, endPoint y: 80, distance: 54.3
click at [371, 82] on div "Toggle Nav 12-2 hospitalg mc 12-2 hospitalg mc Search 1 1 1 items Cart My Cart …" at bounding box center [780, 71] width 1176 height 56
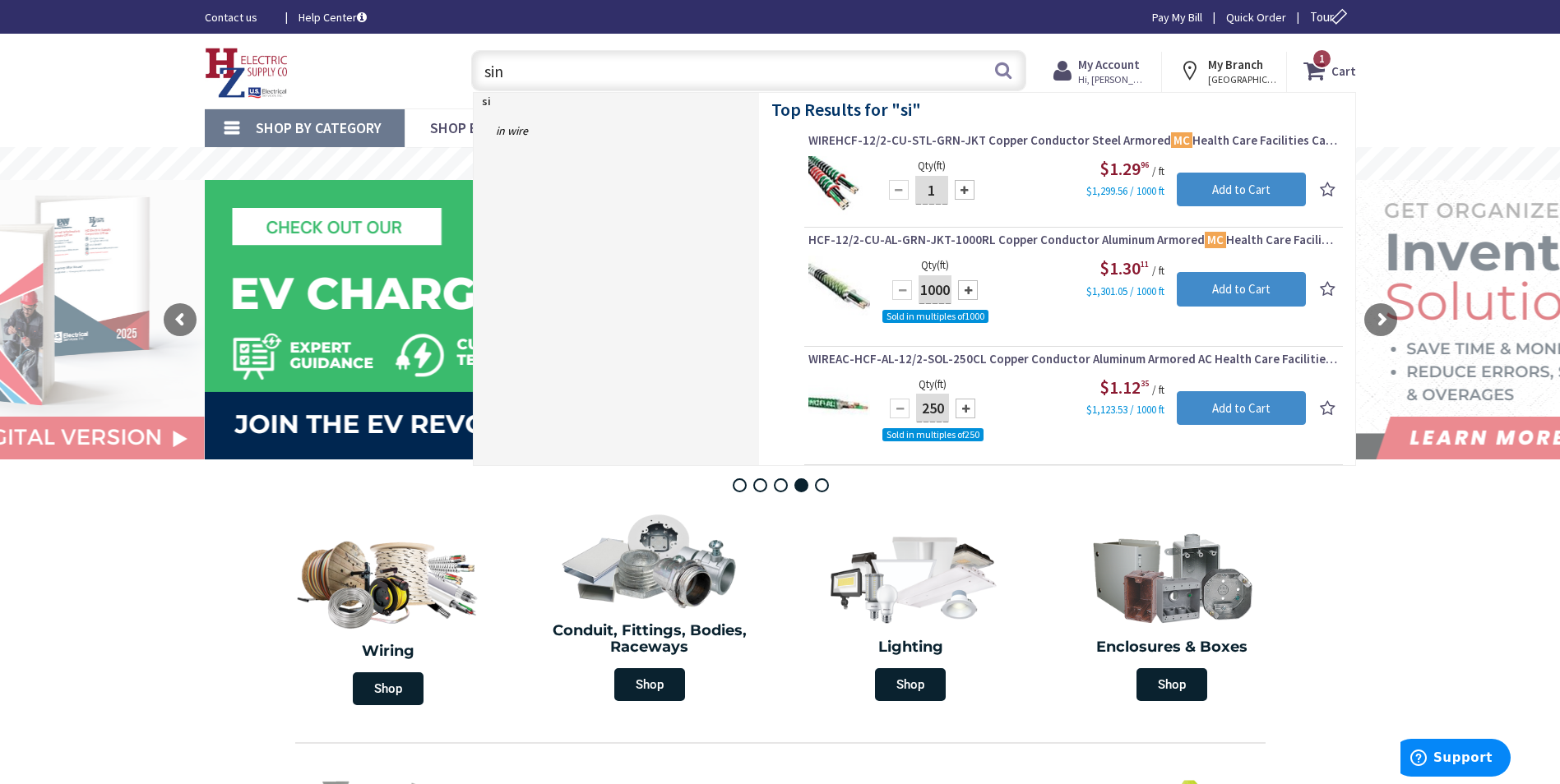
type input "sing"
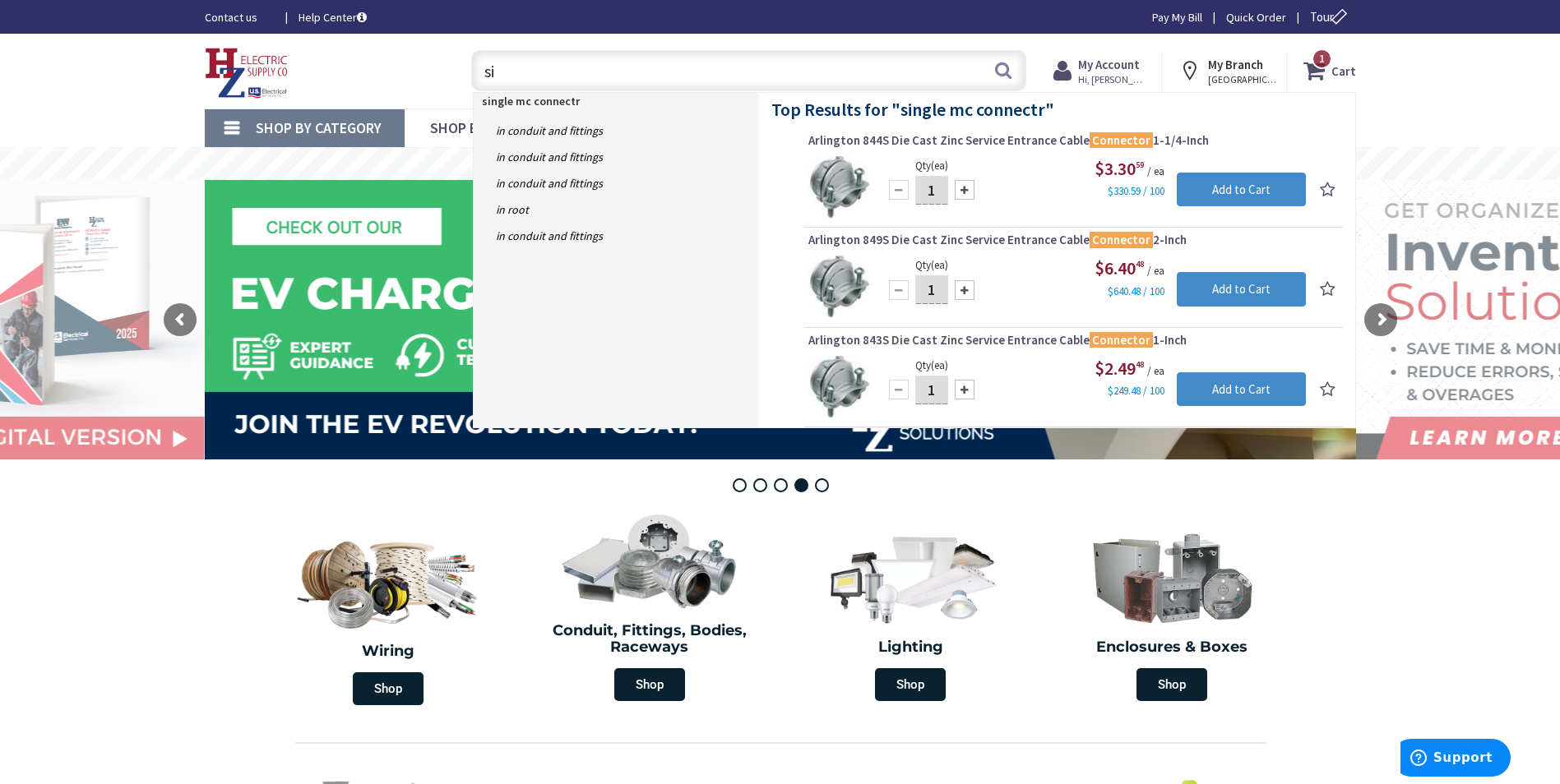
type input "s"
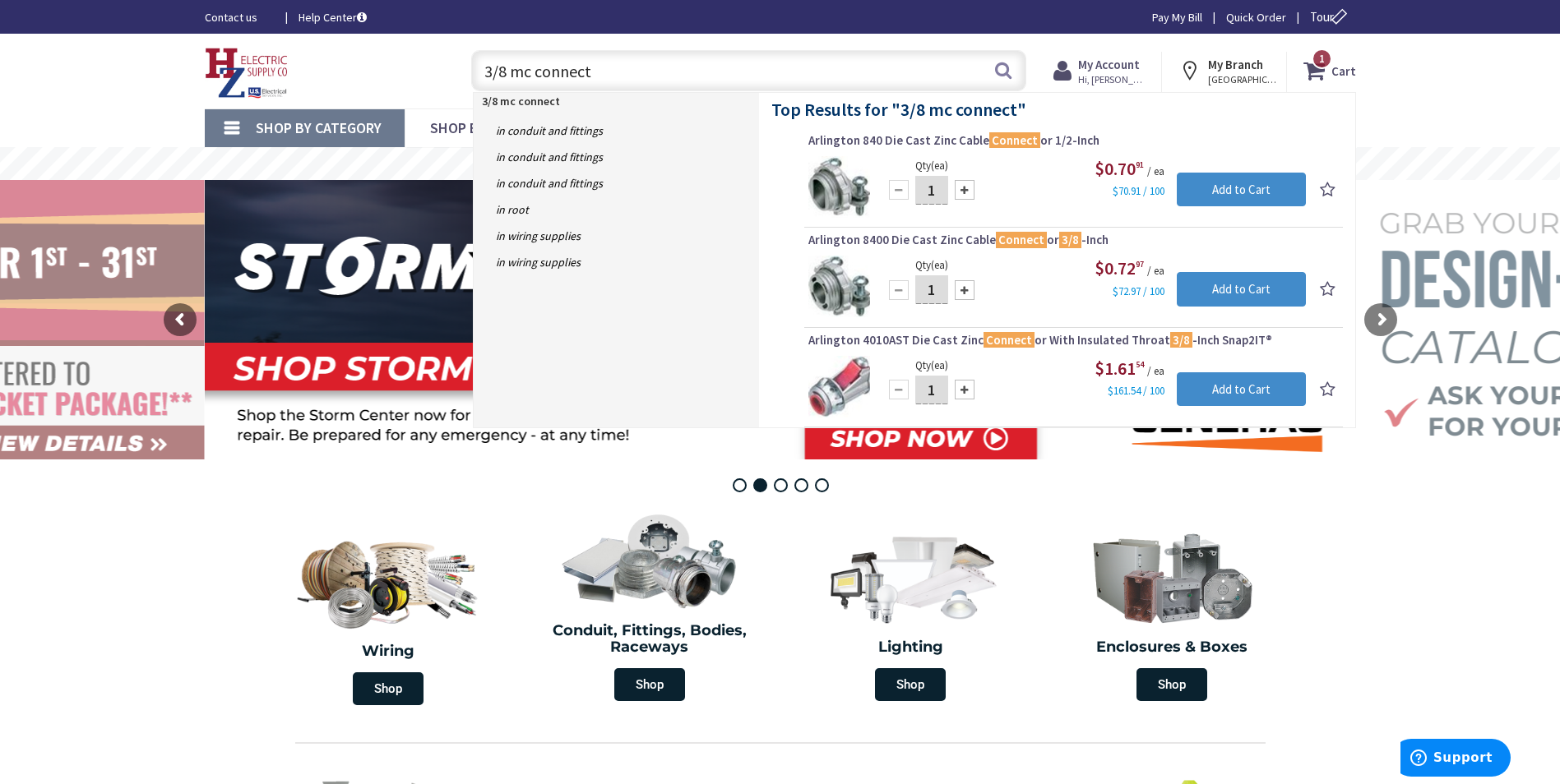
drag, startPoint x: 579, startPoint y: 72, endPoint x: 536, endPoint y: 77, distance: 43.3
click at [536, 77] on input "3/8 mc connect" at bounding box center [749, 70] width 555 height 41
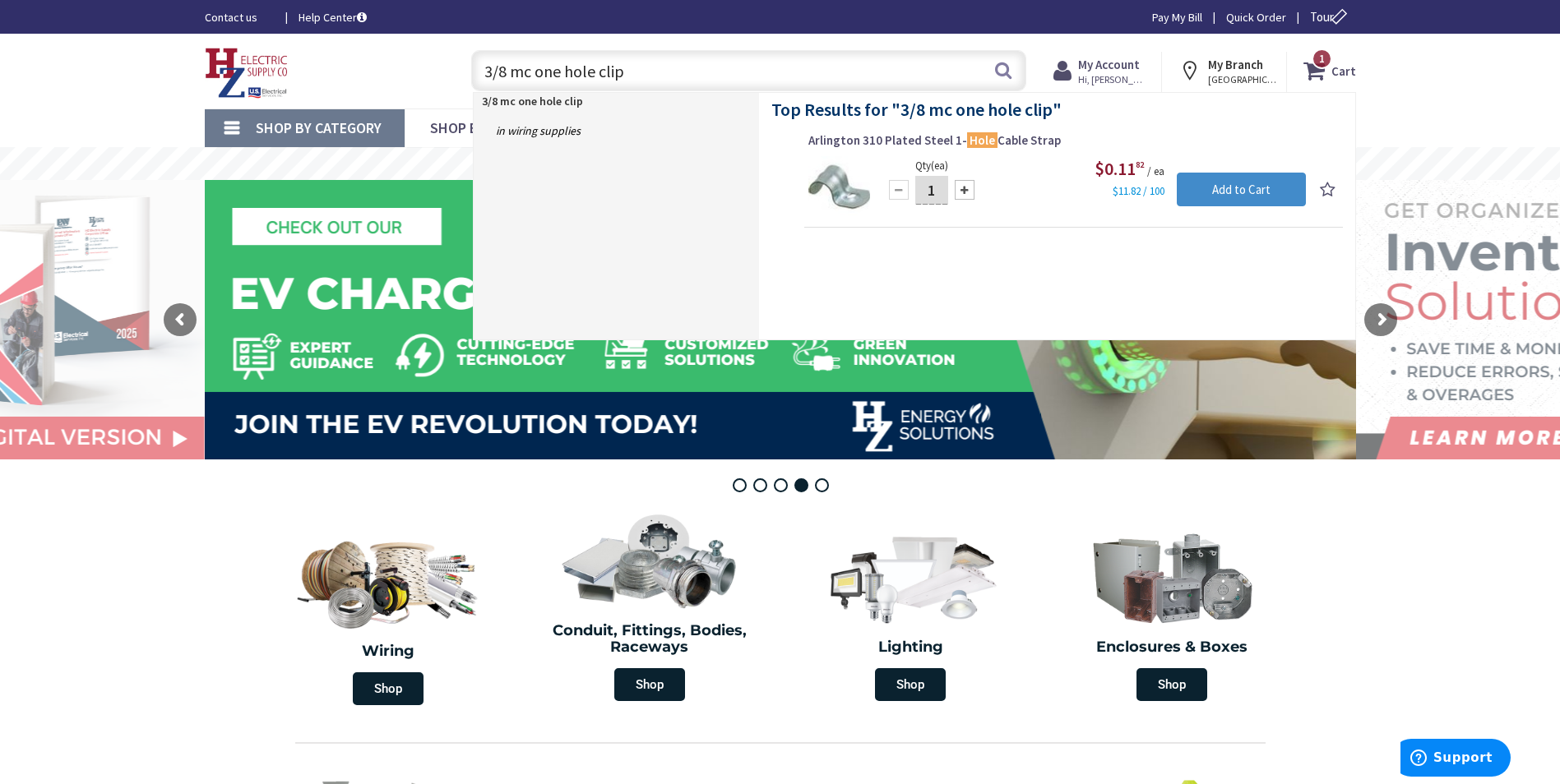
drag, startPoint x: 499, startPoint y: 77, endPoint x: 365, endPoint y: 60, distance: 135.1
click at [377, 66] on div "Toggle Nav 3/8 mc one hole clip 3/8 mc one hole clip Search 1 1 1 items Cart My…" at bounding box center [780, 71] width 1176 height 56
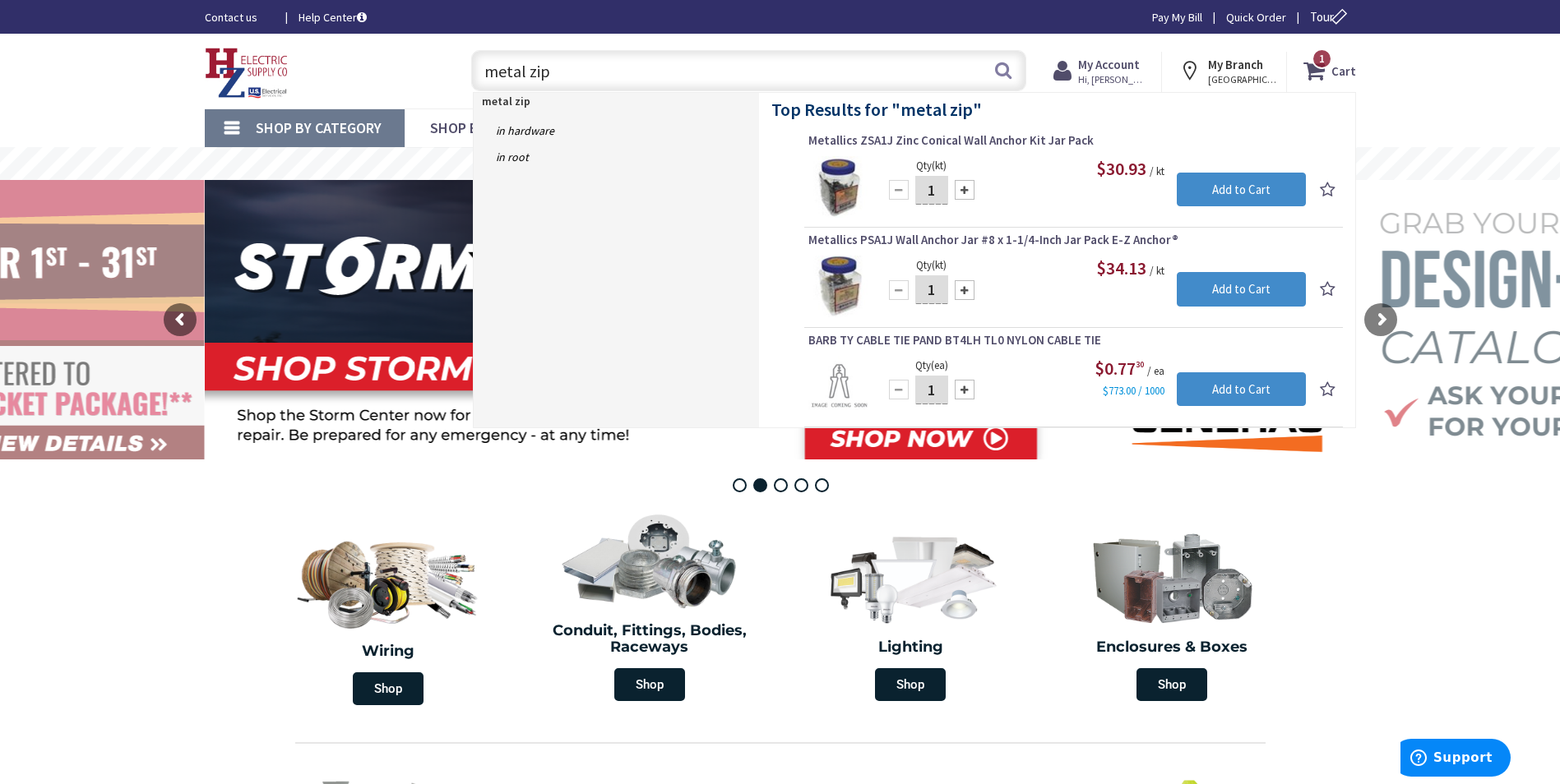
drag, startPoint x: 568, startPoint y: 76, endPoint x: 404, endPoint y: 76, distance: 164.0
click at [405, 76] on div "Toggle Nav metal zip metal zip Search 1 1 1 items Cart My Cart 1 Close 1" at bounding box center [780, 71] width 1176 height 56
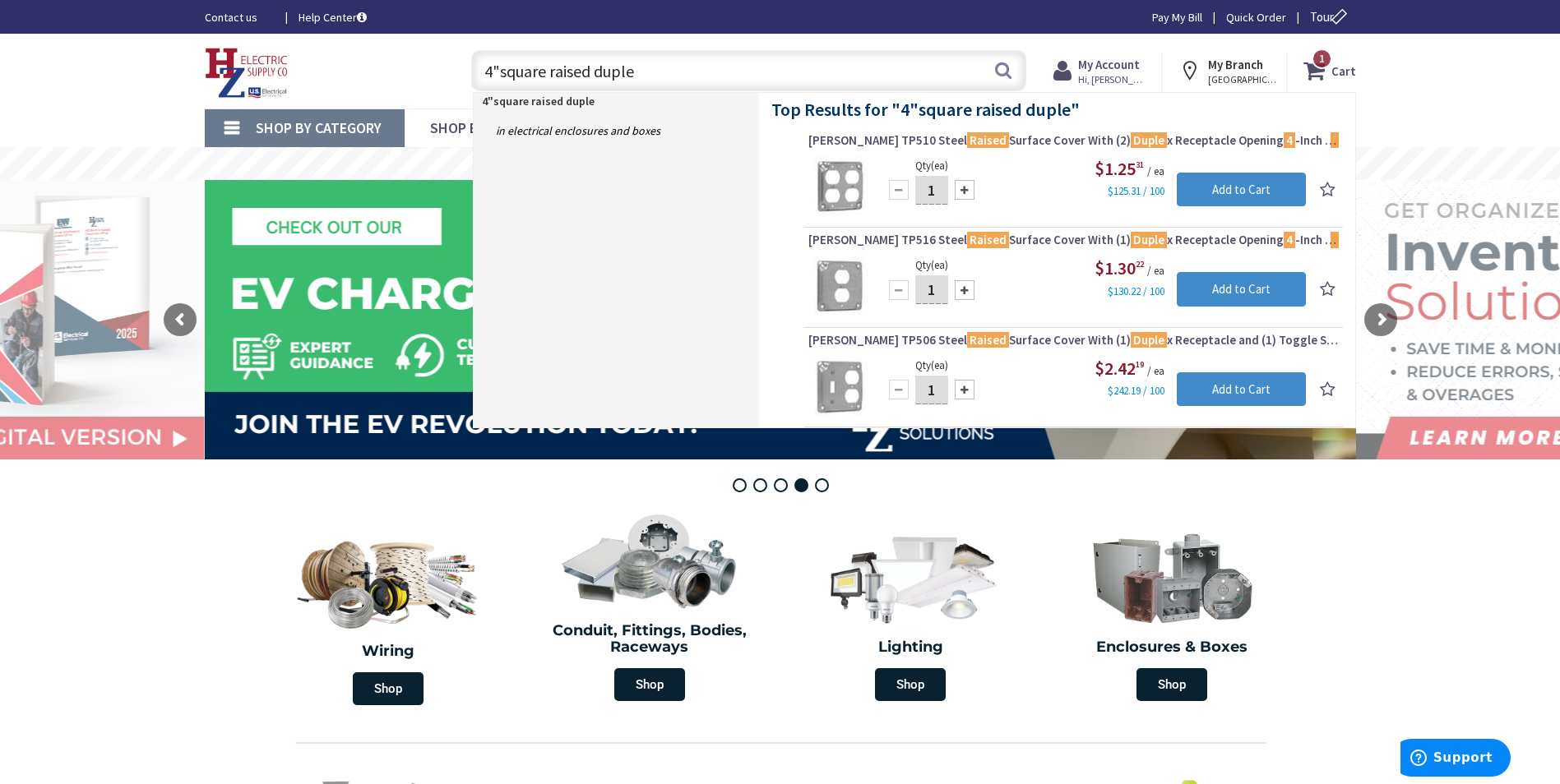
drag, startPoint x: 454, startPoint y: 60, endPoint x: 326, endPoint y: 55, distance: 128.1
click at [326, 55] on div "Toggle Nav 4"square raised duple 4"square raised duple Search 1 1 1 items Cart …" at bounding box center [780, 71] width 1176 height 56
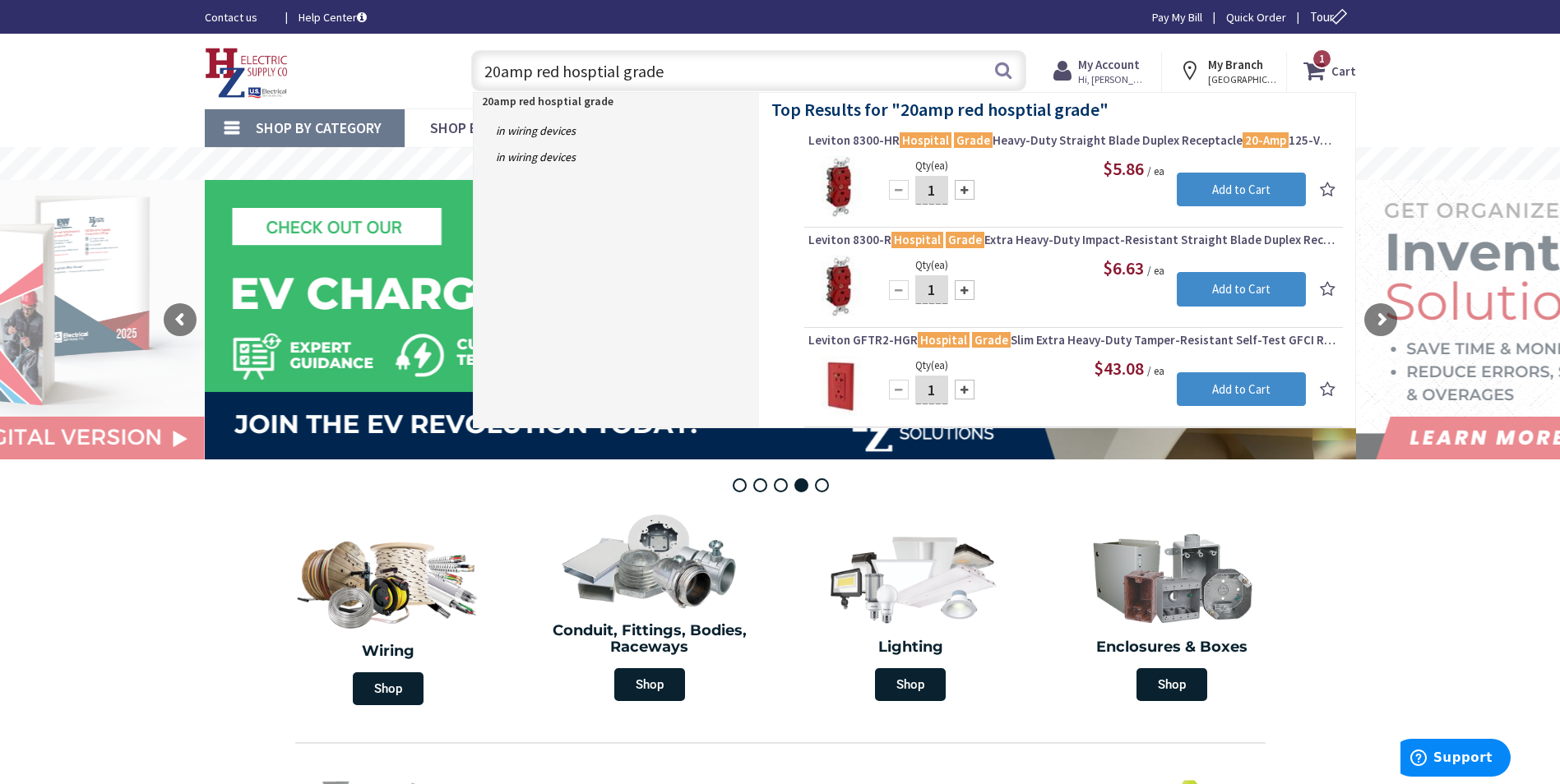
drag, startPoint x: 726, startPoint y: 68, endPoint x: 312, endPoint y: 43, distance: 414.8
click at [312, 43] on div "Skip to Content Toggle Nav 20amp red hosptial grade 20amp red hosptial grade Se…" at bounding box center [780, 71] width 1234 height 75
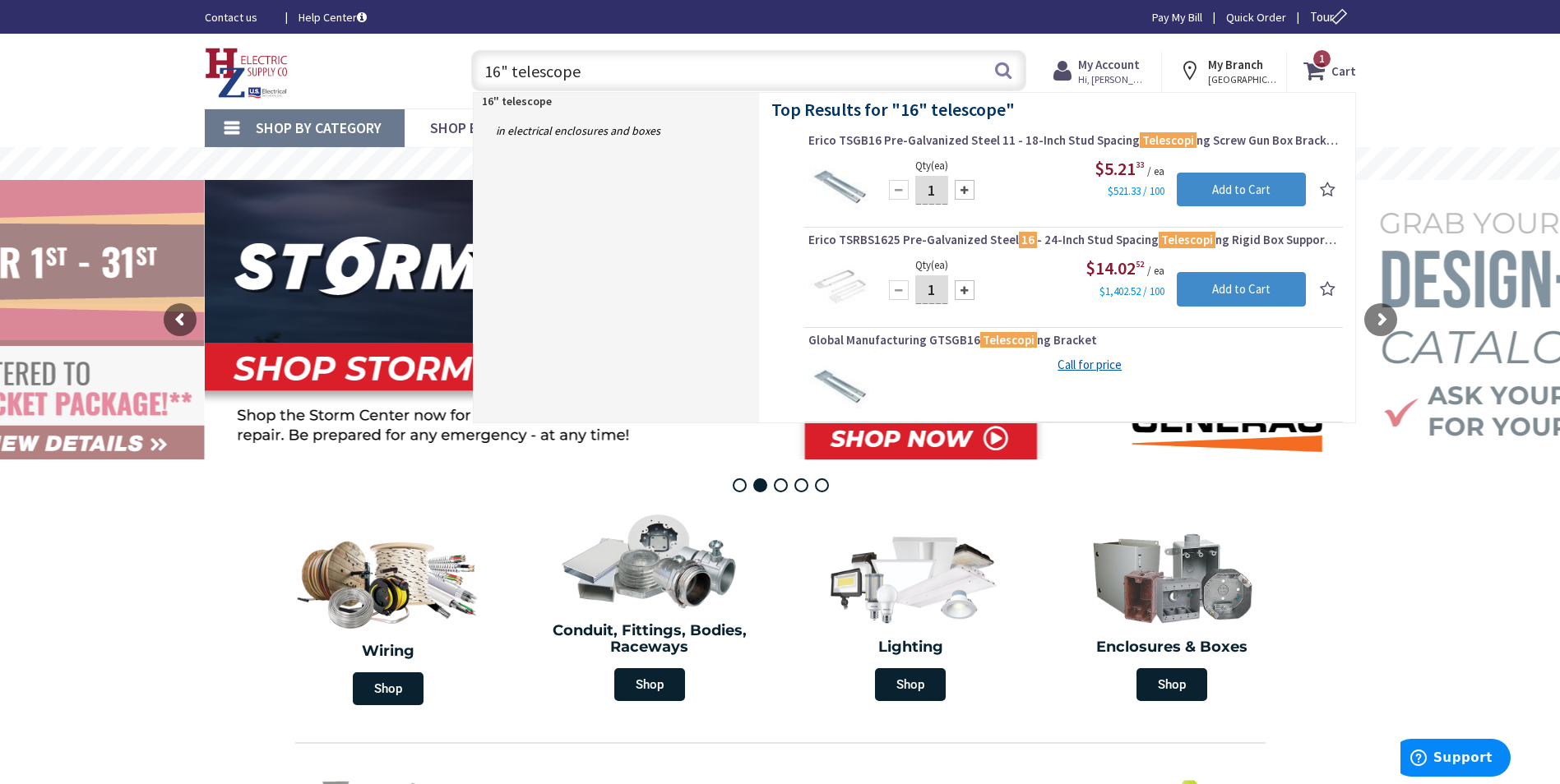
drag, startPoint x: 763, startPoint y: 73, endPoint x: 429, endPoint y: 74, distance: 334.0
click at [429, 74] on div "Toggle Nav 16" telescope 16" telescope Search 1 1 1 items Cart My Cart 1 Close" at bounding box center [780, 71] width 1176 height 56
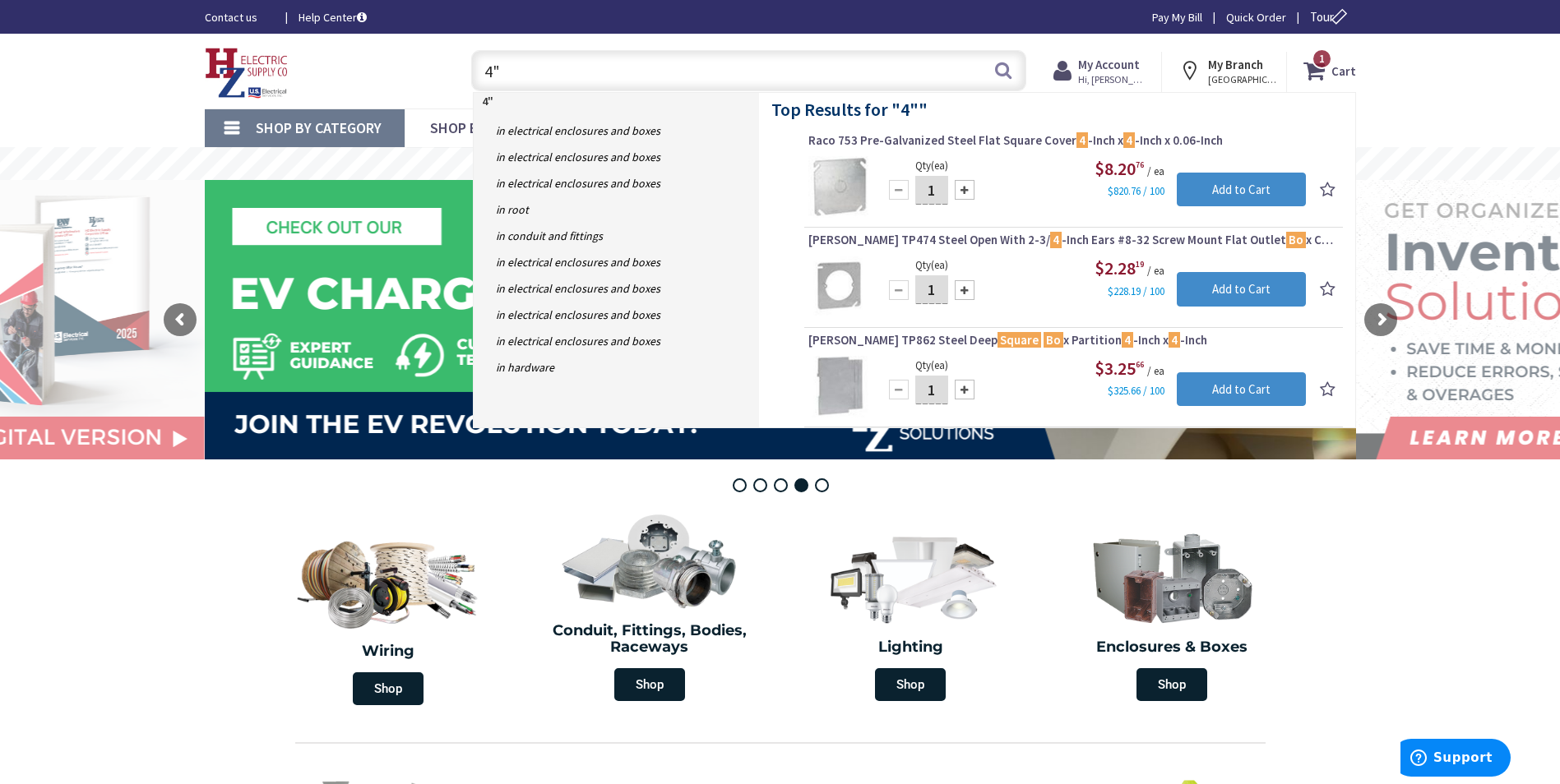
type input "4"
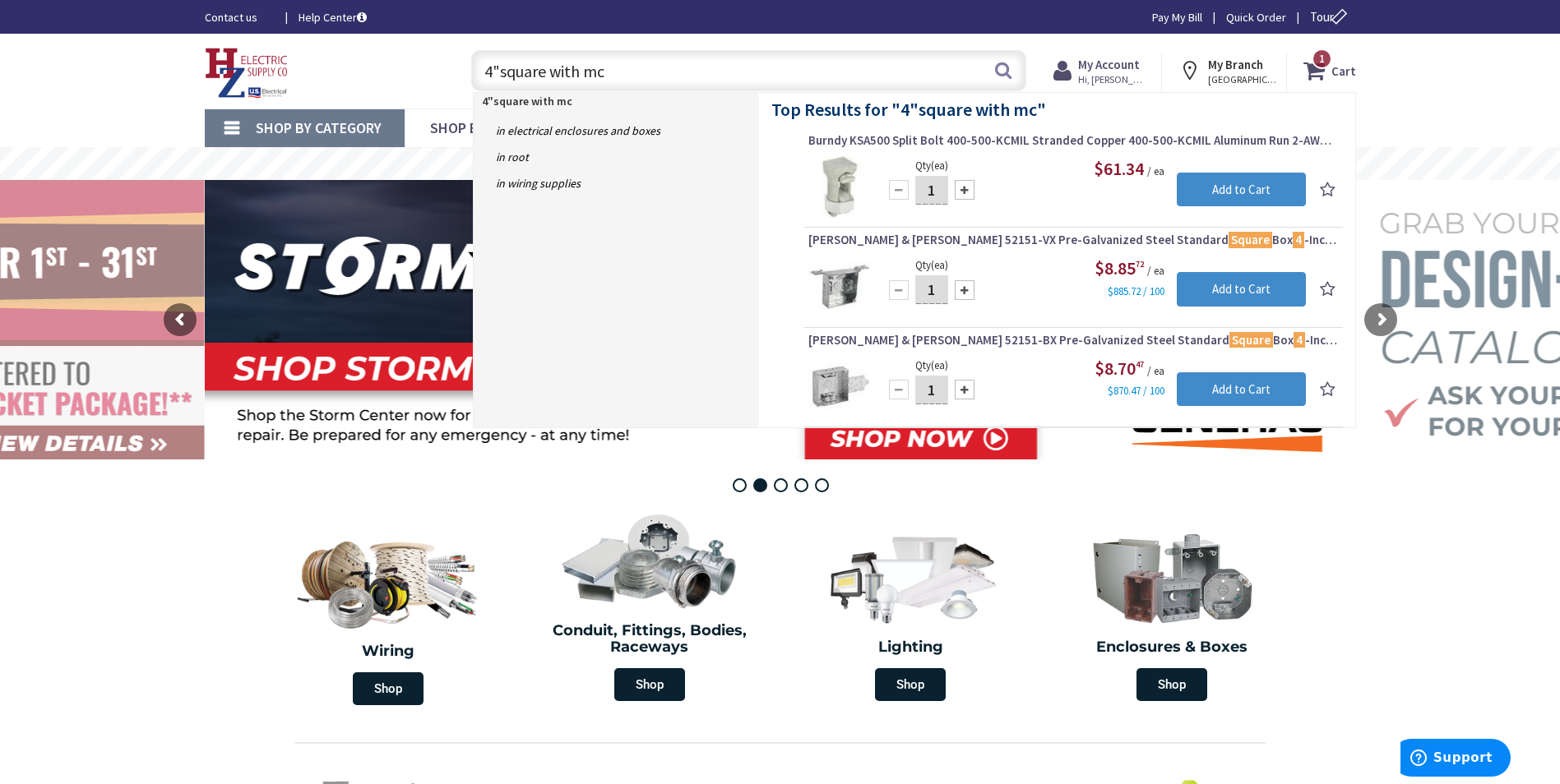
drag, startPoint x: 635, startPoint y: 60, endPoint x: 180, endPoint y: 42, distance: 455.4
click at [177, 47] on div "Skip to Content Toggle Nav 4"square with mc 4"square with mc Search 1 1 1 items…" at bounding box center [780, 71] width 1234 height 75
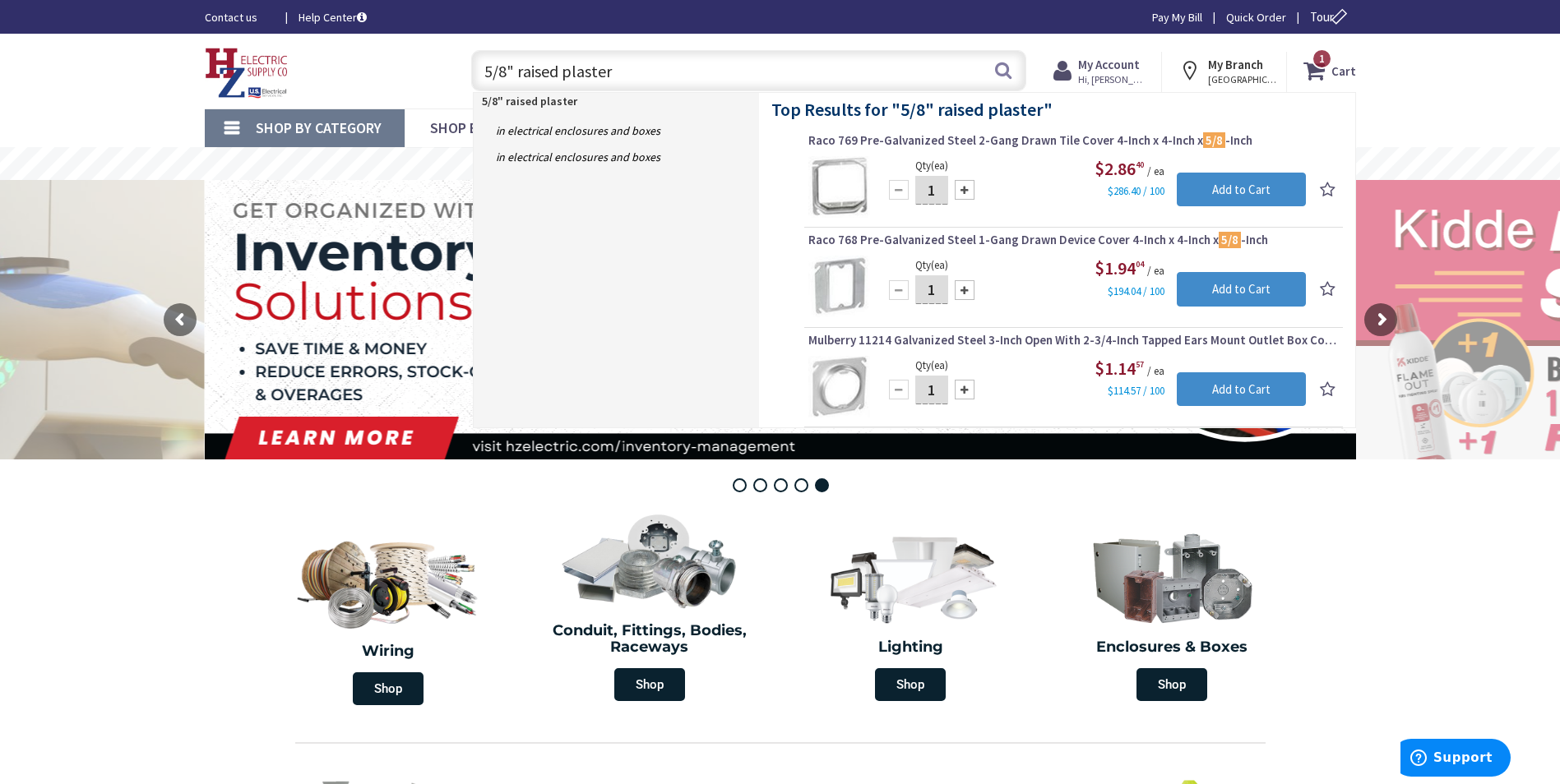
drag, startPoint x: 458, startPoint y: 69, endPoint x: 393, endPoint y: 61, distance: 65.5
click at [400, 68] on div "Toggle Nav 5/8" raised plaster 5/8" raised plaster Search 1 1 1 items Cart My C…" at bounding box center [780, 71] width 1176 height 56
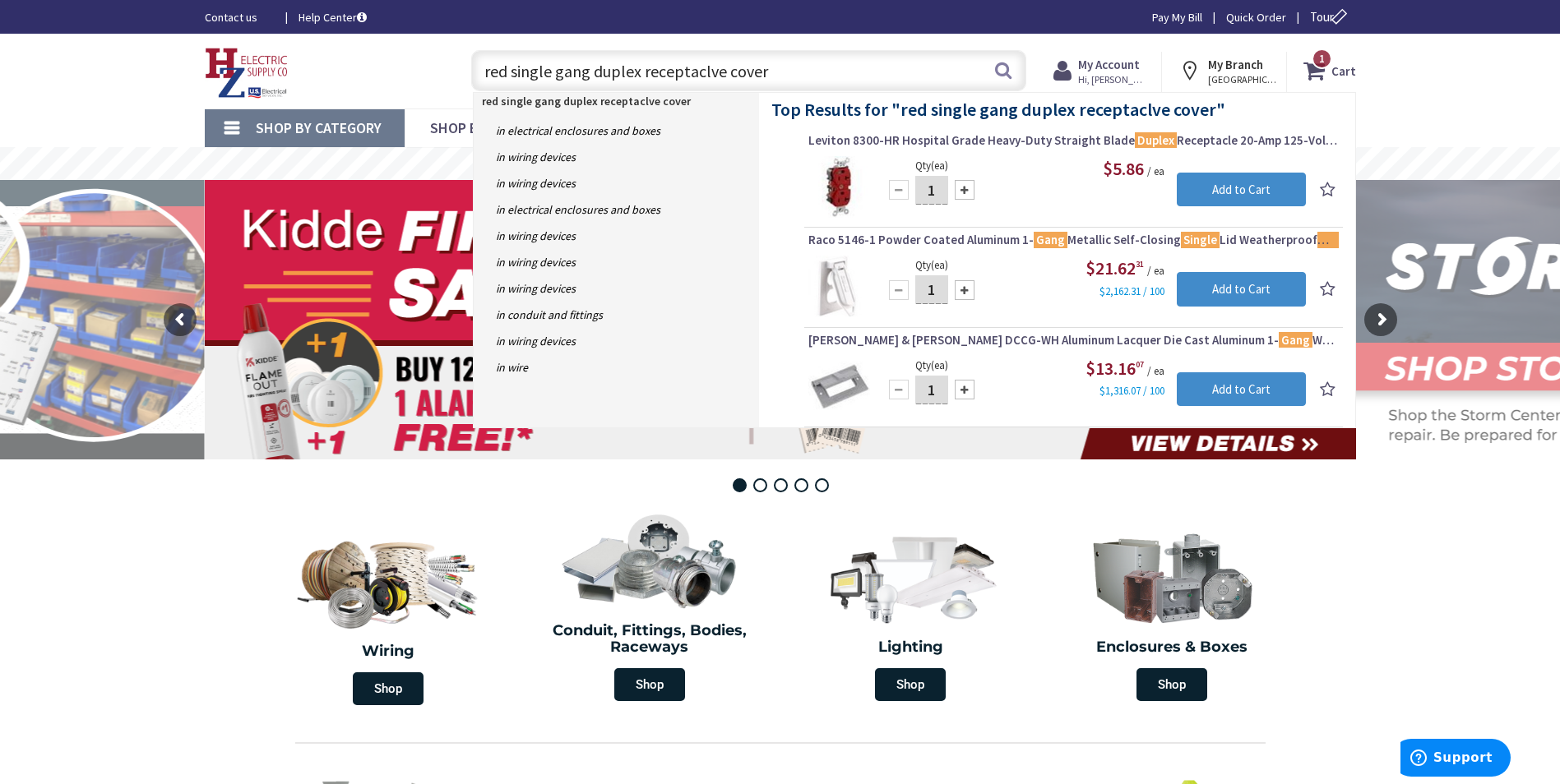
type input "red single gang duplex receptaclve cover"
